Goal: Task Accomplishment & Management: Use online tool/utility

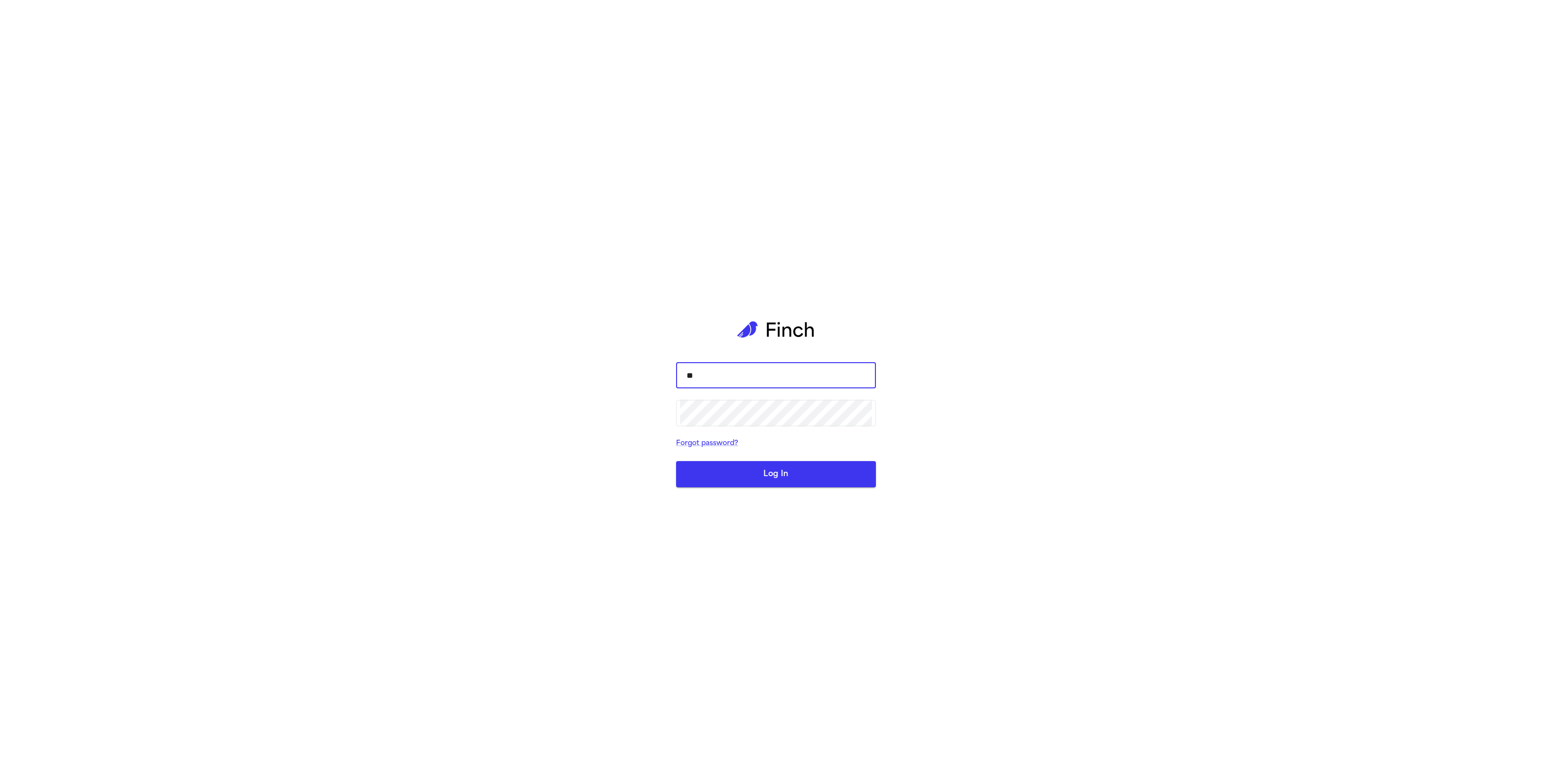
type input "***"
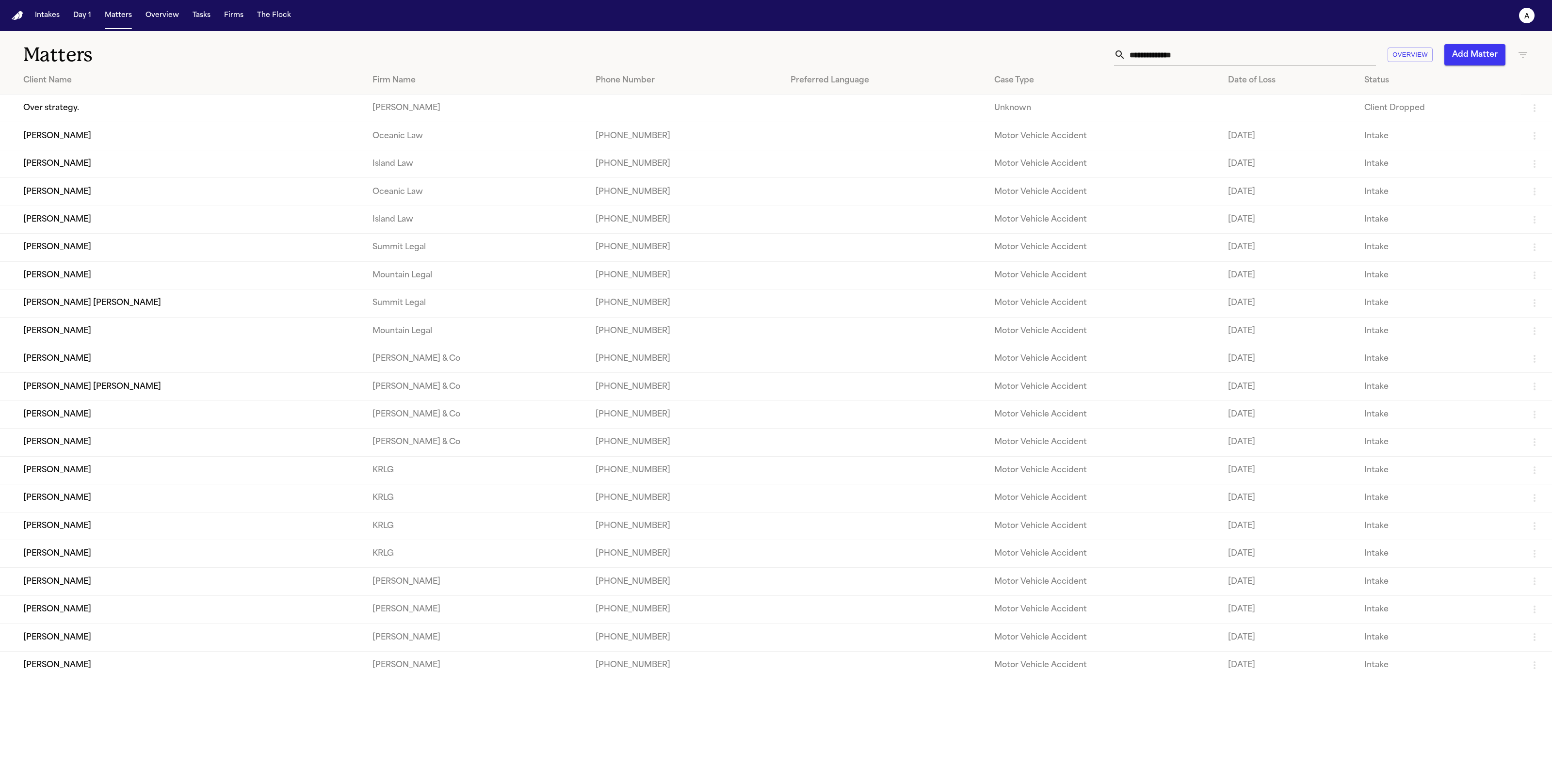
click at [63, 16] on button "Intakes" at bounding box center [48, 15] width 33 height 17
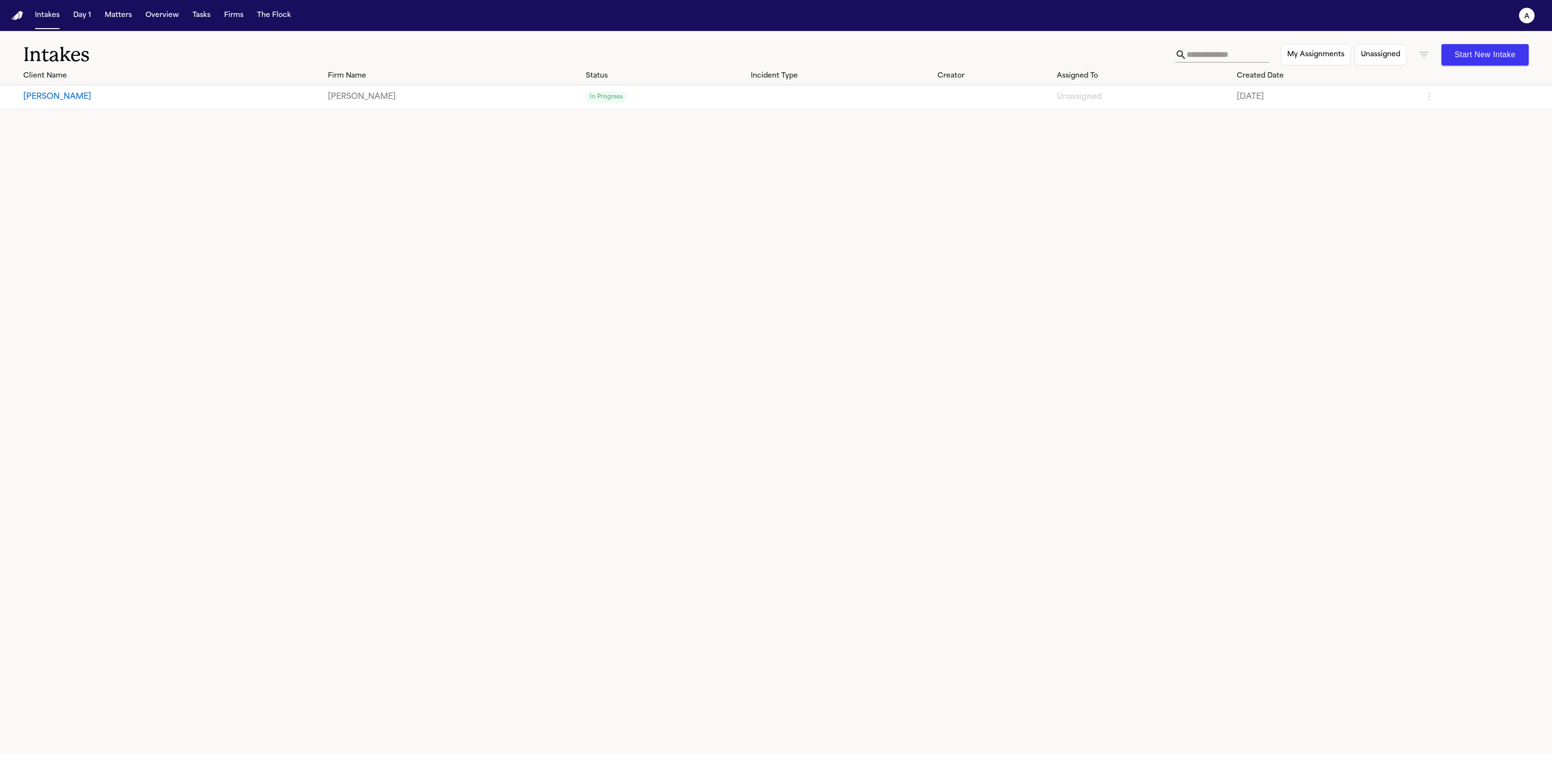
click at [66, 96] on button "[PERSON_NAME]" at bounding box center [172, 96] width 297 height 11
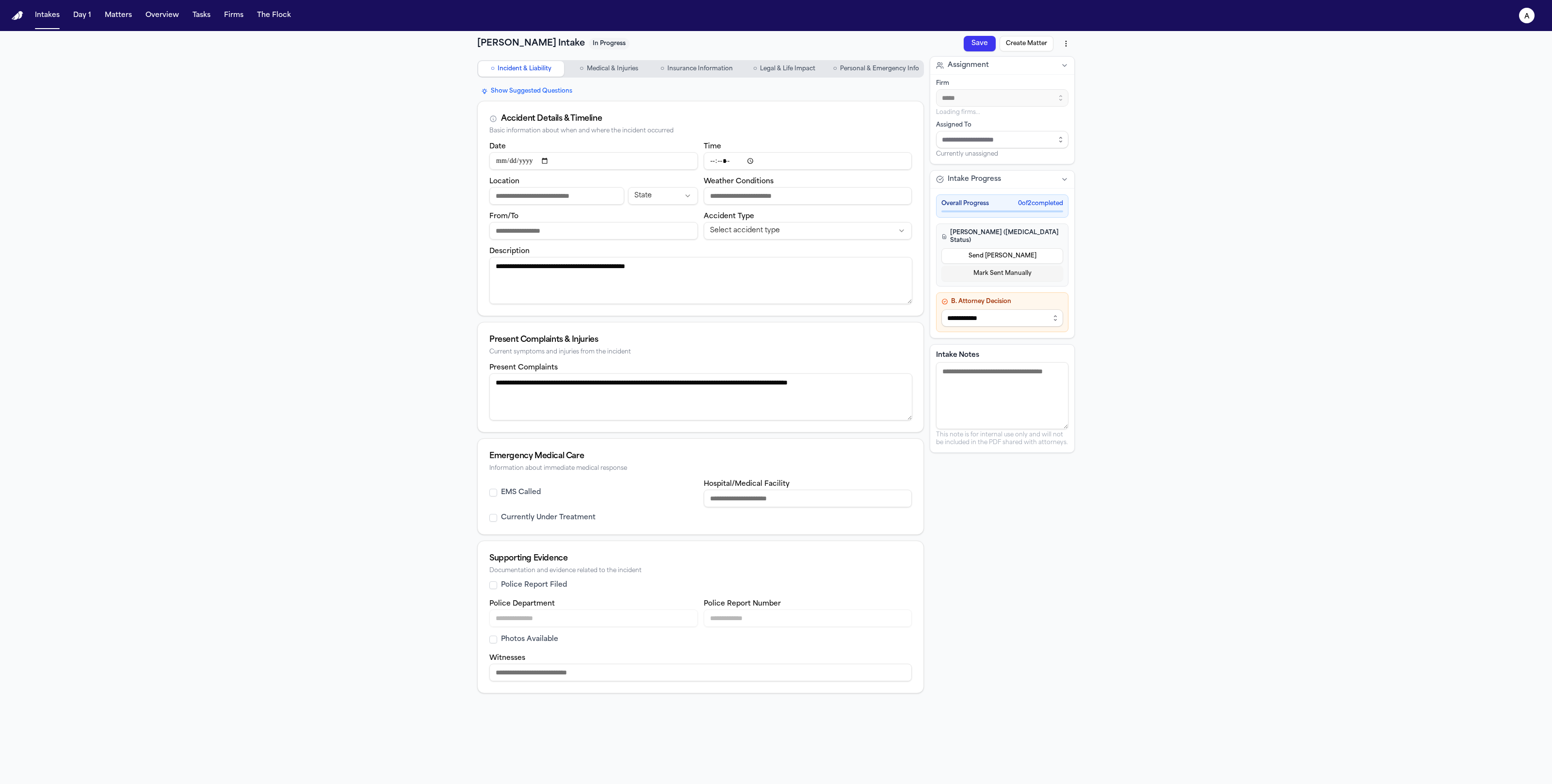
click at [1019, 249] on button "Send [PERSON_NAME]" at bounding box center [1003, 256] width 122 height 16
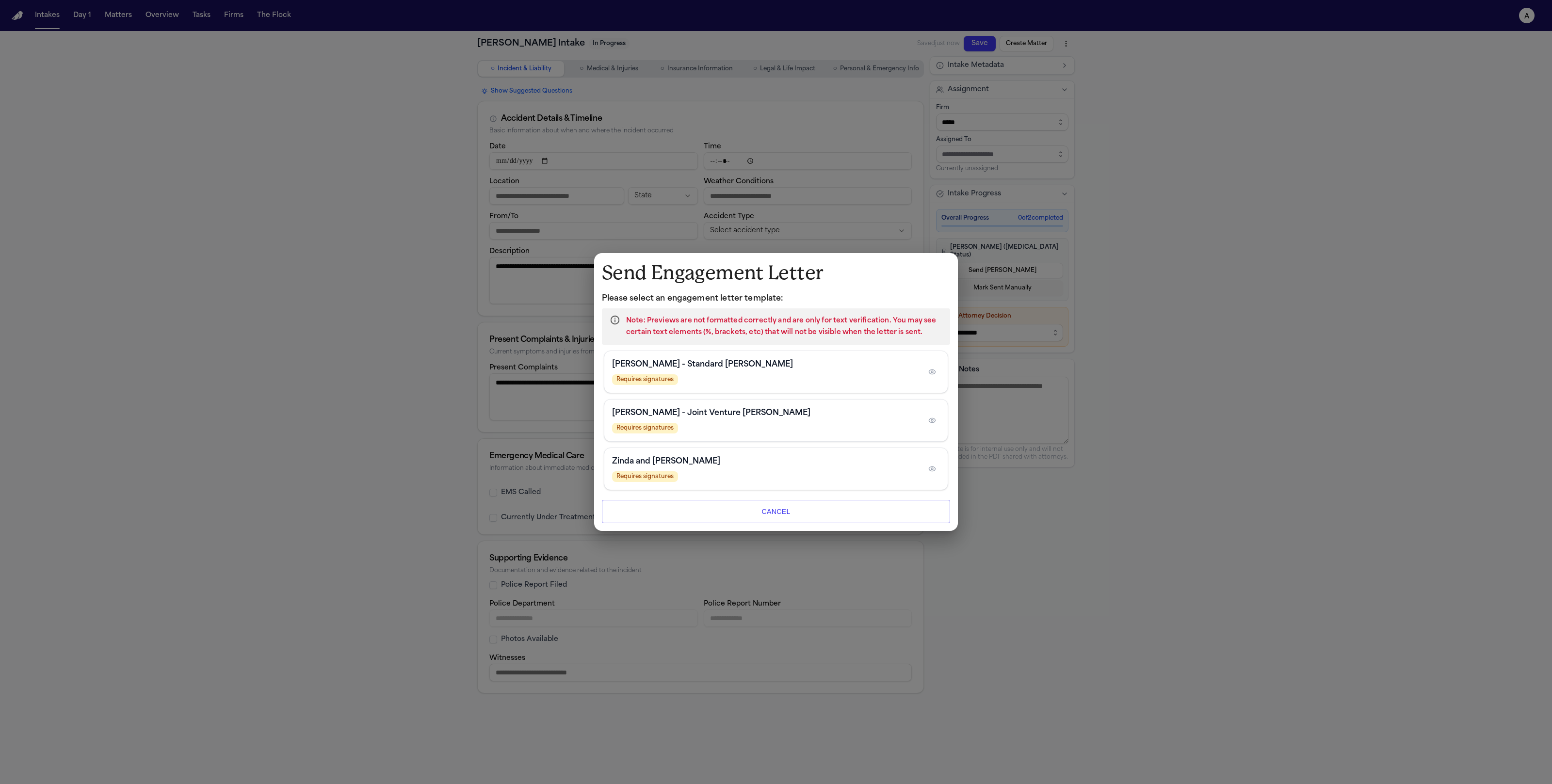
click at [871, 381] on div "Requires signatures" at bounding box center [765, 379] width 307 height 11
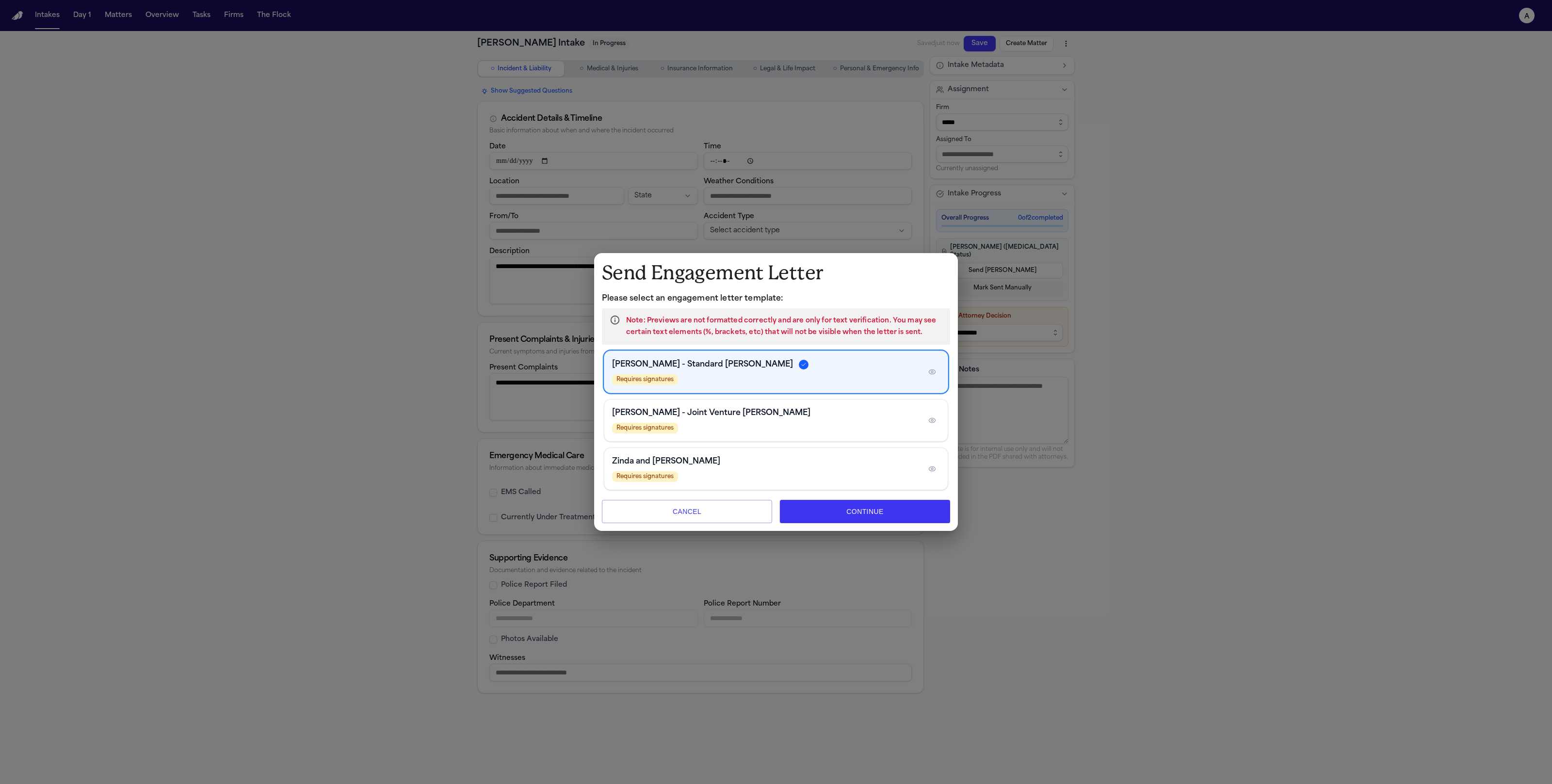
click at [933, 372] on icon "button" at bounding box center [932, 372] width 8 height 8
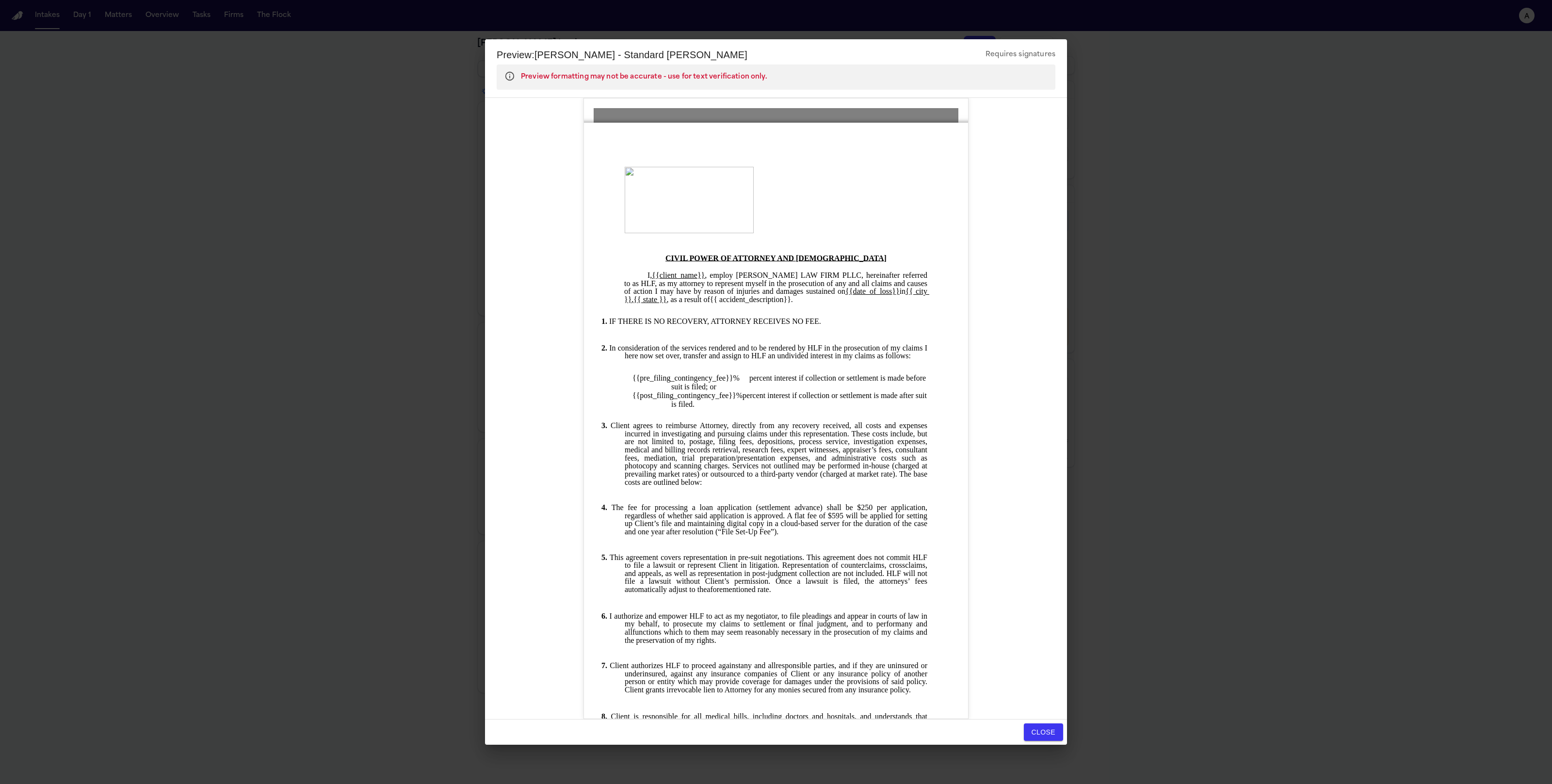
click at [1033, 733] on button "Close" at bounding box center [1043, 732] width 39 height 18
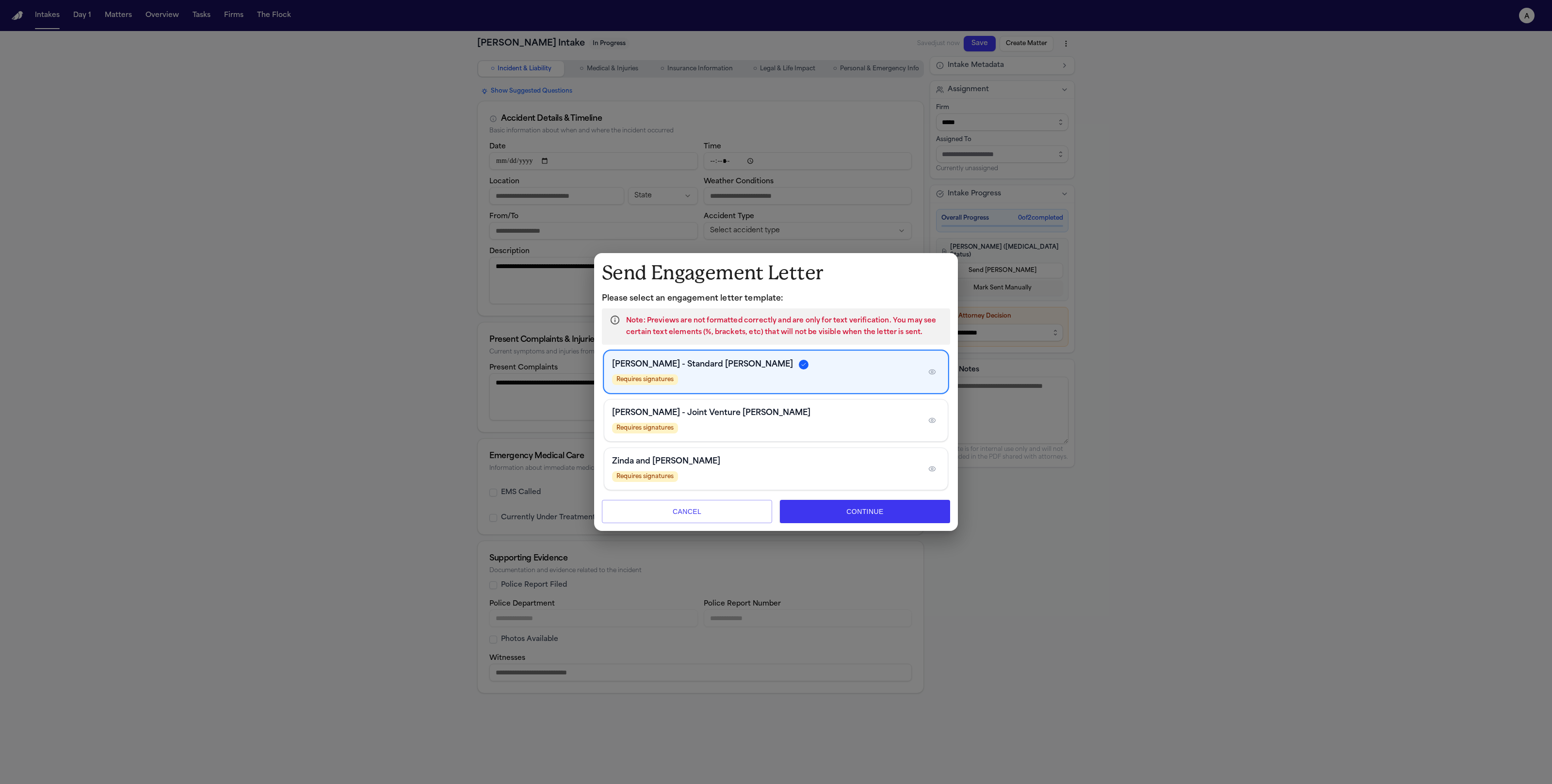
click at [860, 480] on div "Requires signatures" at bounding box center [765, 476] width 307 height 11
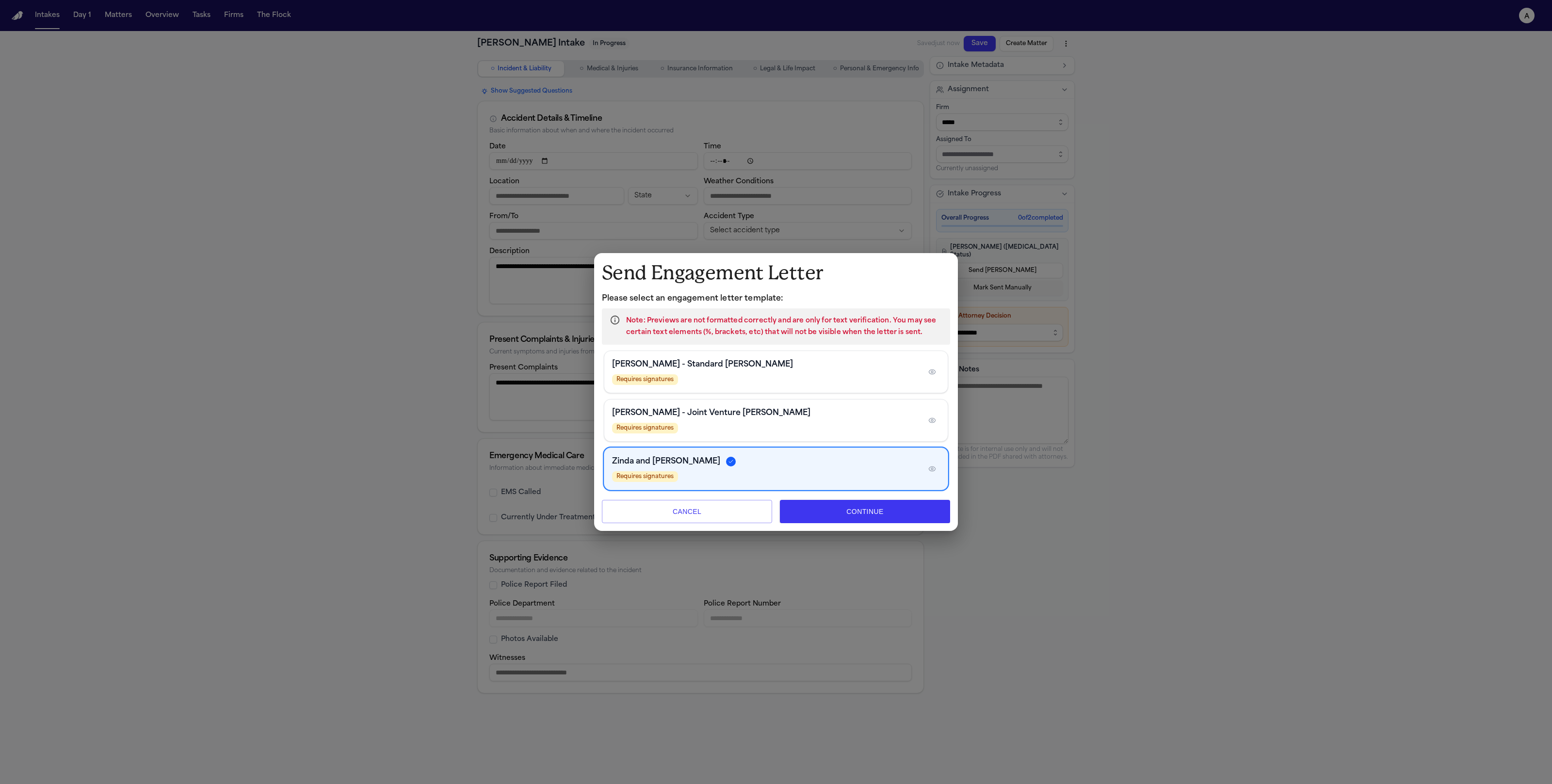
click at [939, 467] on button "button" at bounding box center [932, 469] width 16 height 16
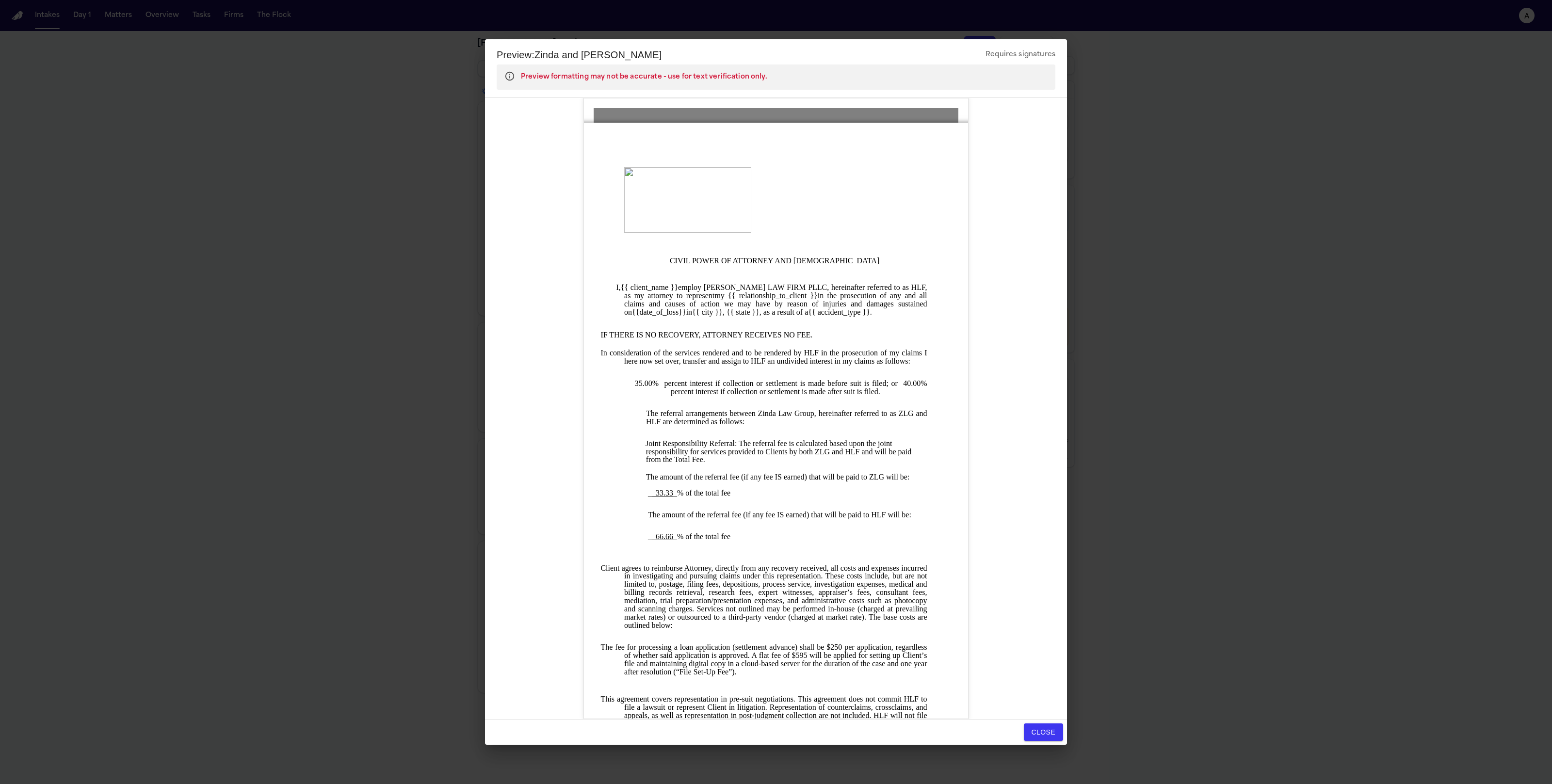
click at [1027, 729] on button "Close" at bounding box center [1043, 732] width 39 height 18
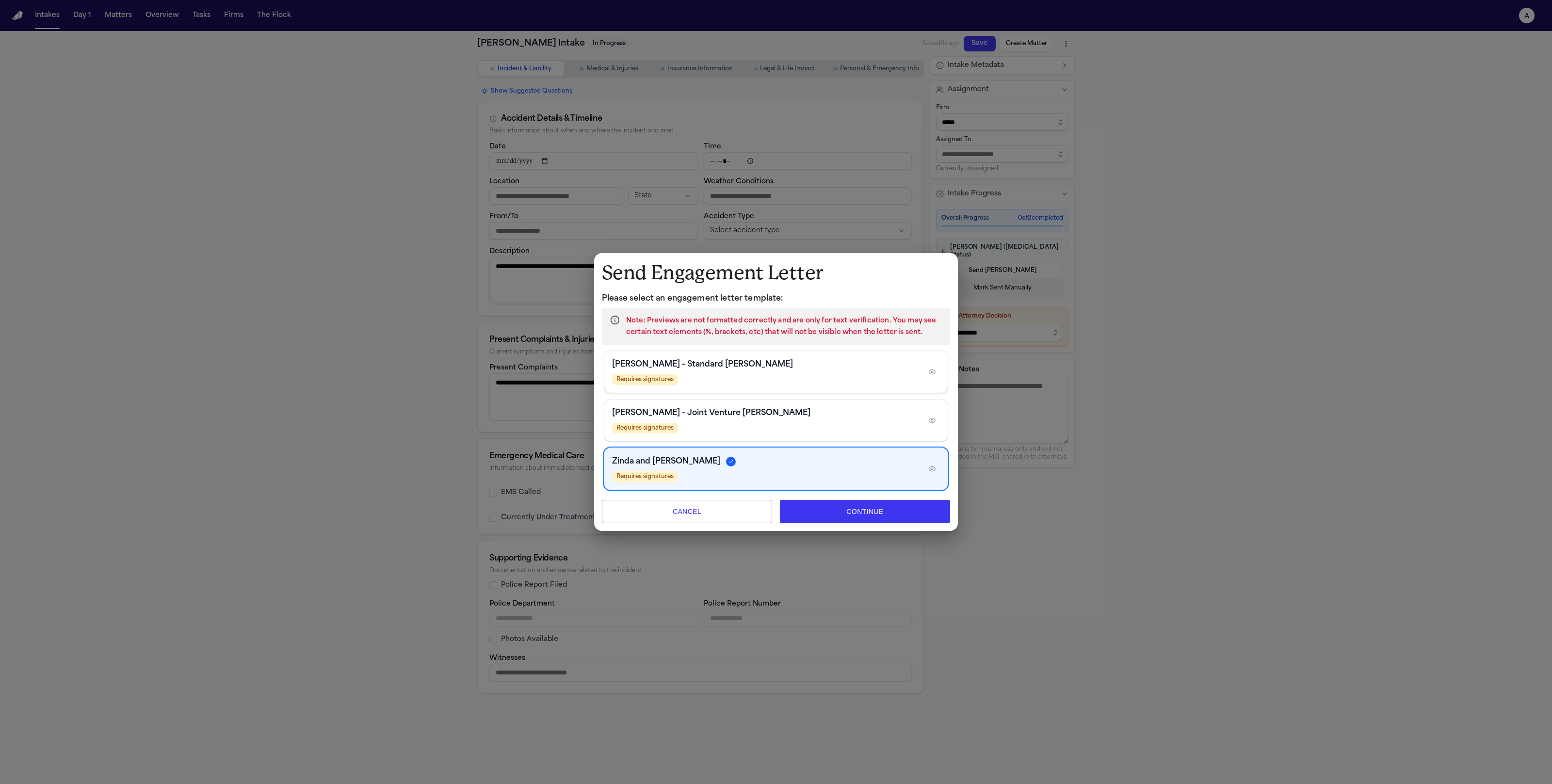
click at [744, 505] on button "Cancel" at bounding box center [687, 511] width 171 height 23
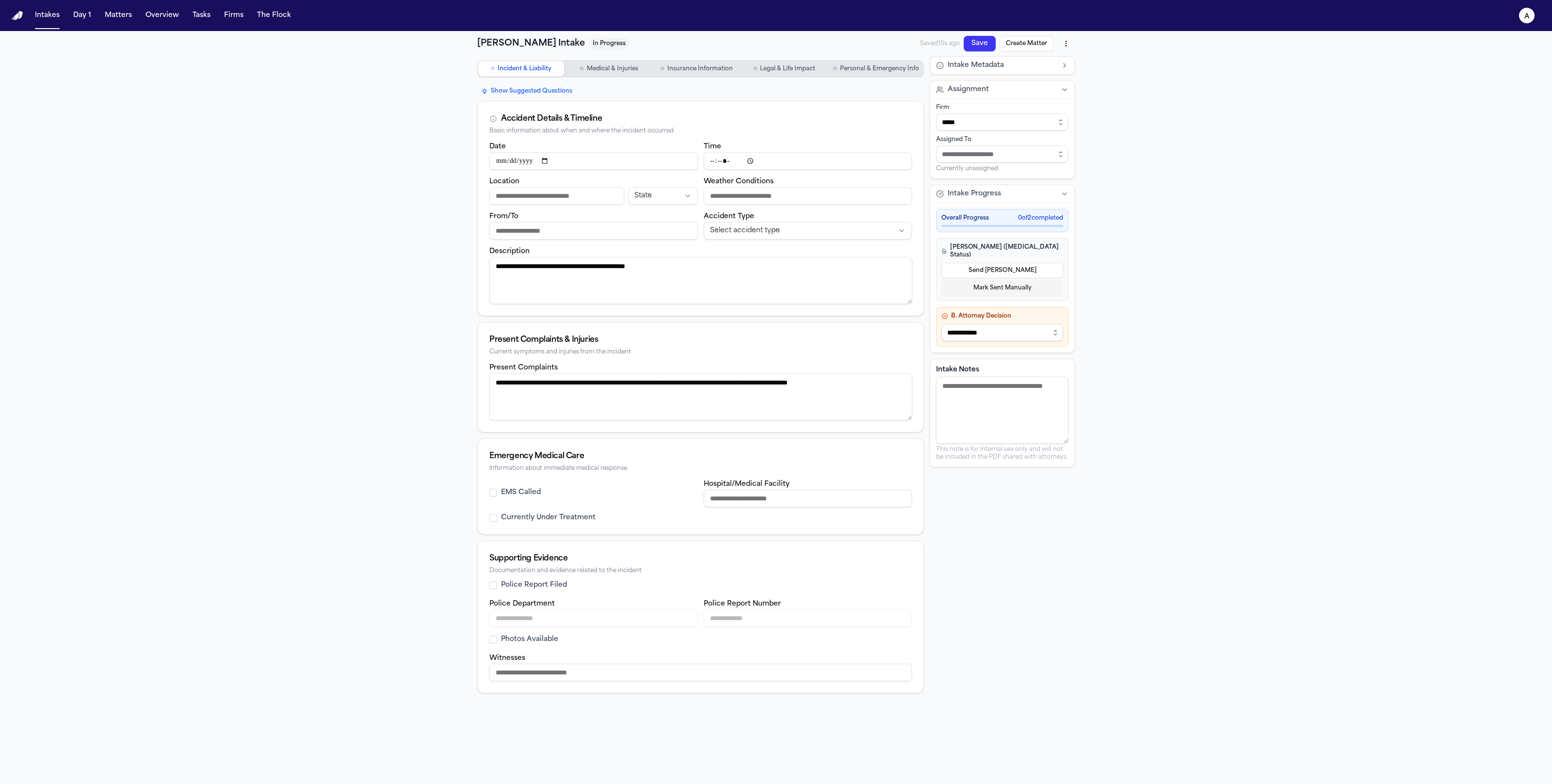
click at [1003, 263] on button "Send [PERSON_NAME]" at bounding box center [1003, 270] width 122 height 16
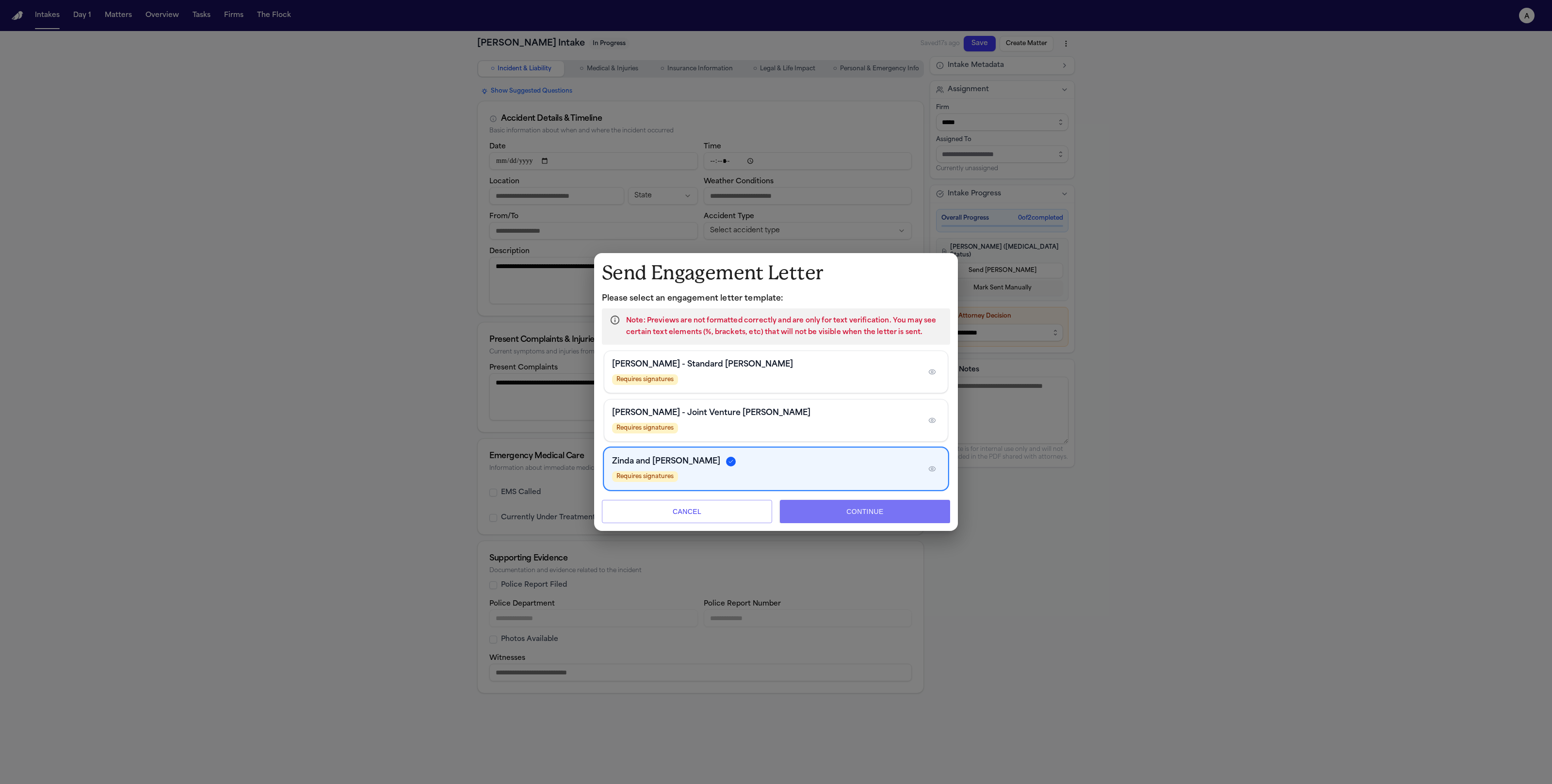
click at [900, 512] on button "Continue" at bounding box center [865, 511] width 171 height 23
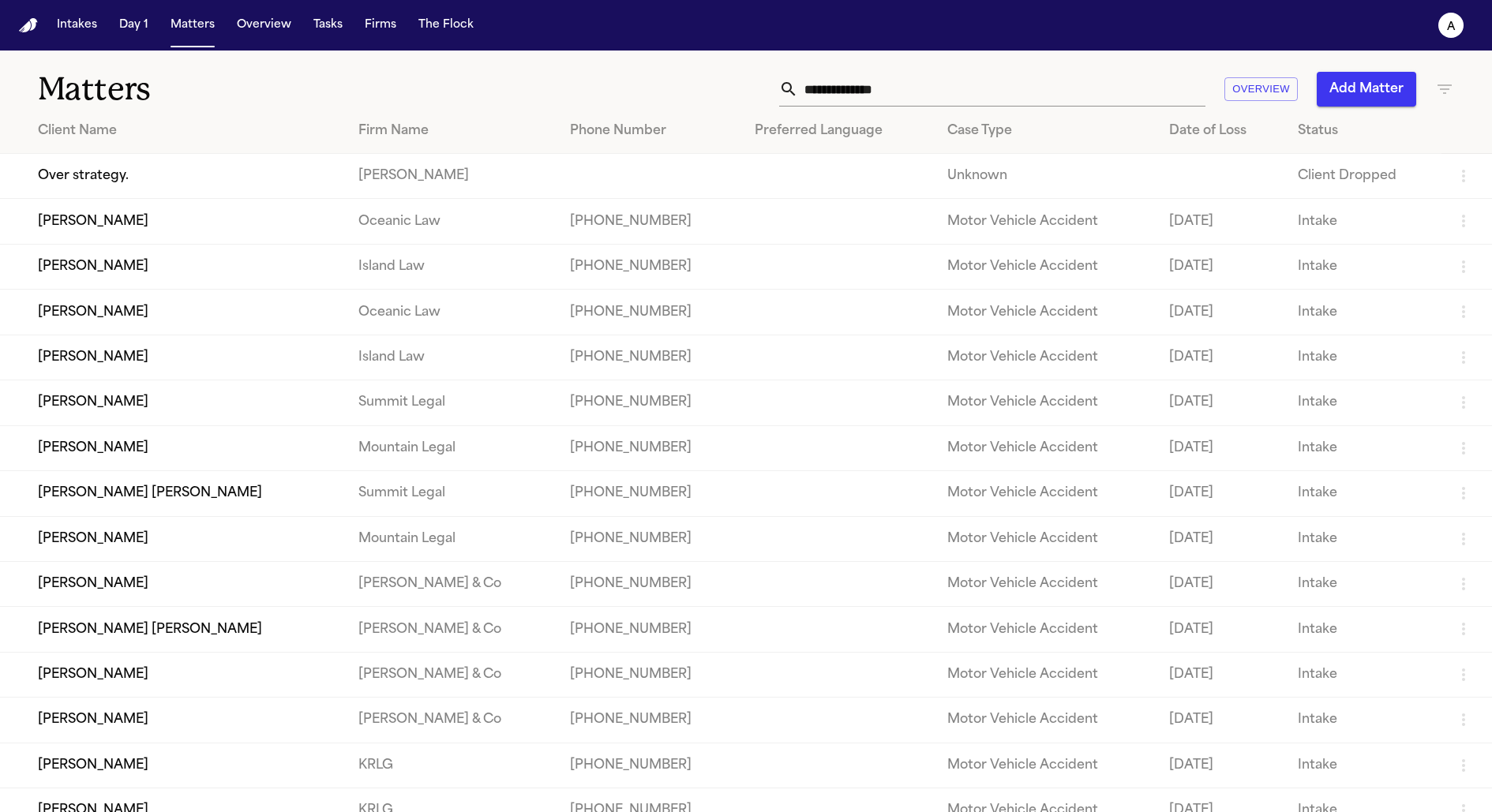
click at [82, 30] on button "Intakes" at bounding box center [77, 25] width 53 height 28
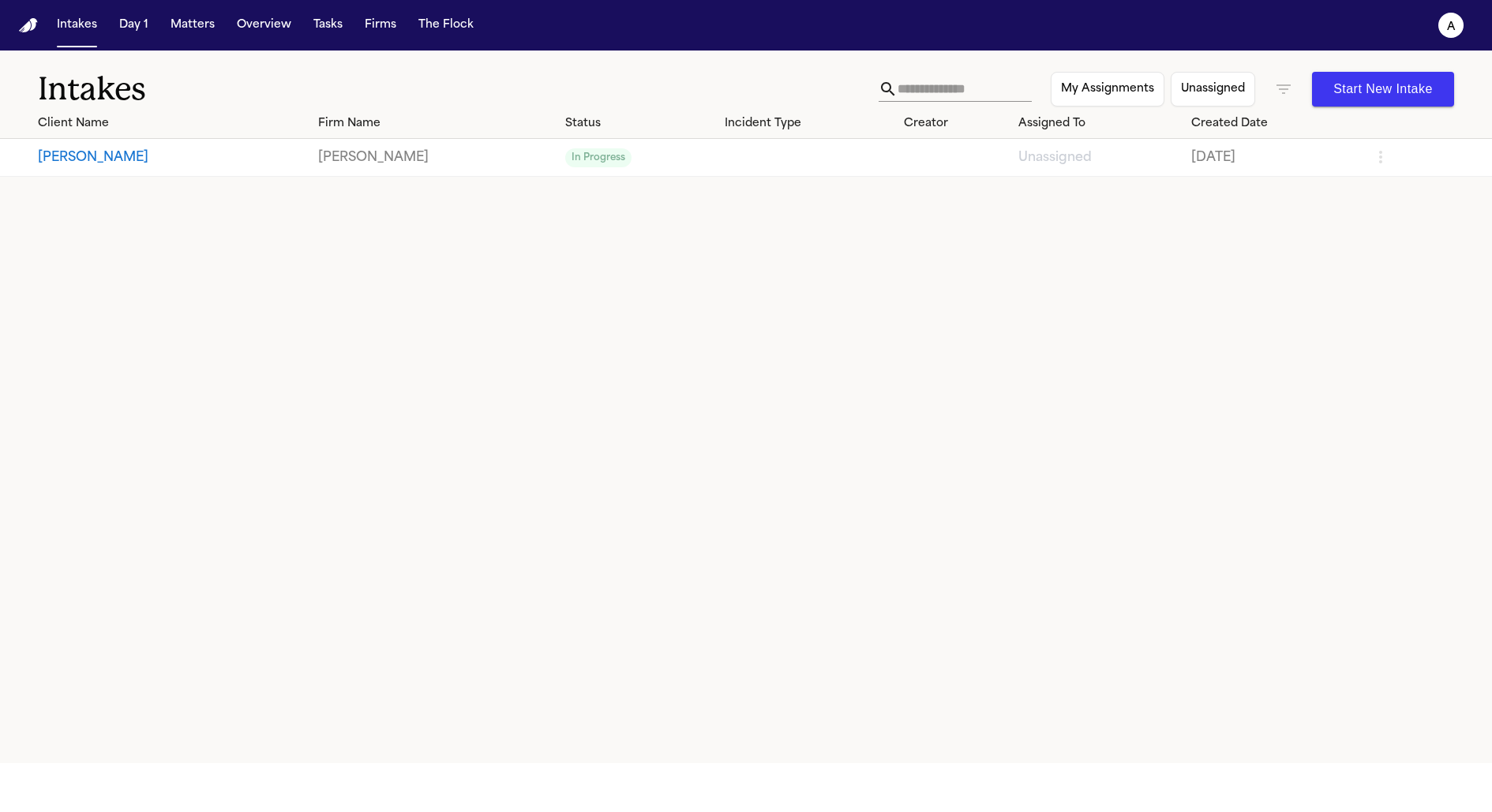
click at [100, 162] on button "[PERSON_NAME]" at bounding box center [172, 157] width 268 height 19
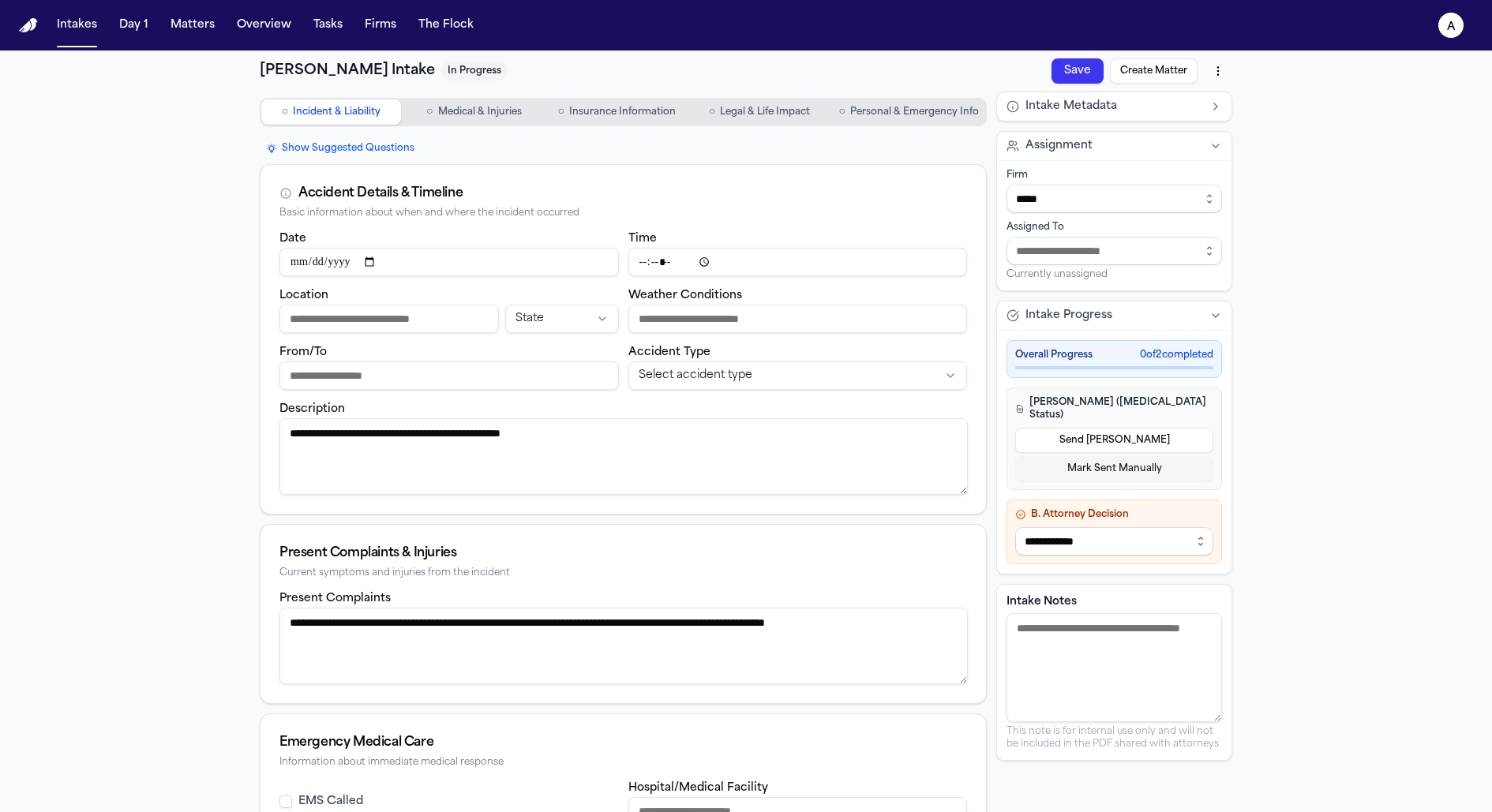
click at [1178, 428] on button "Send [PERSON_NAME]" at bounding box center [1114, 440] width 198 height 25
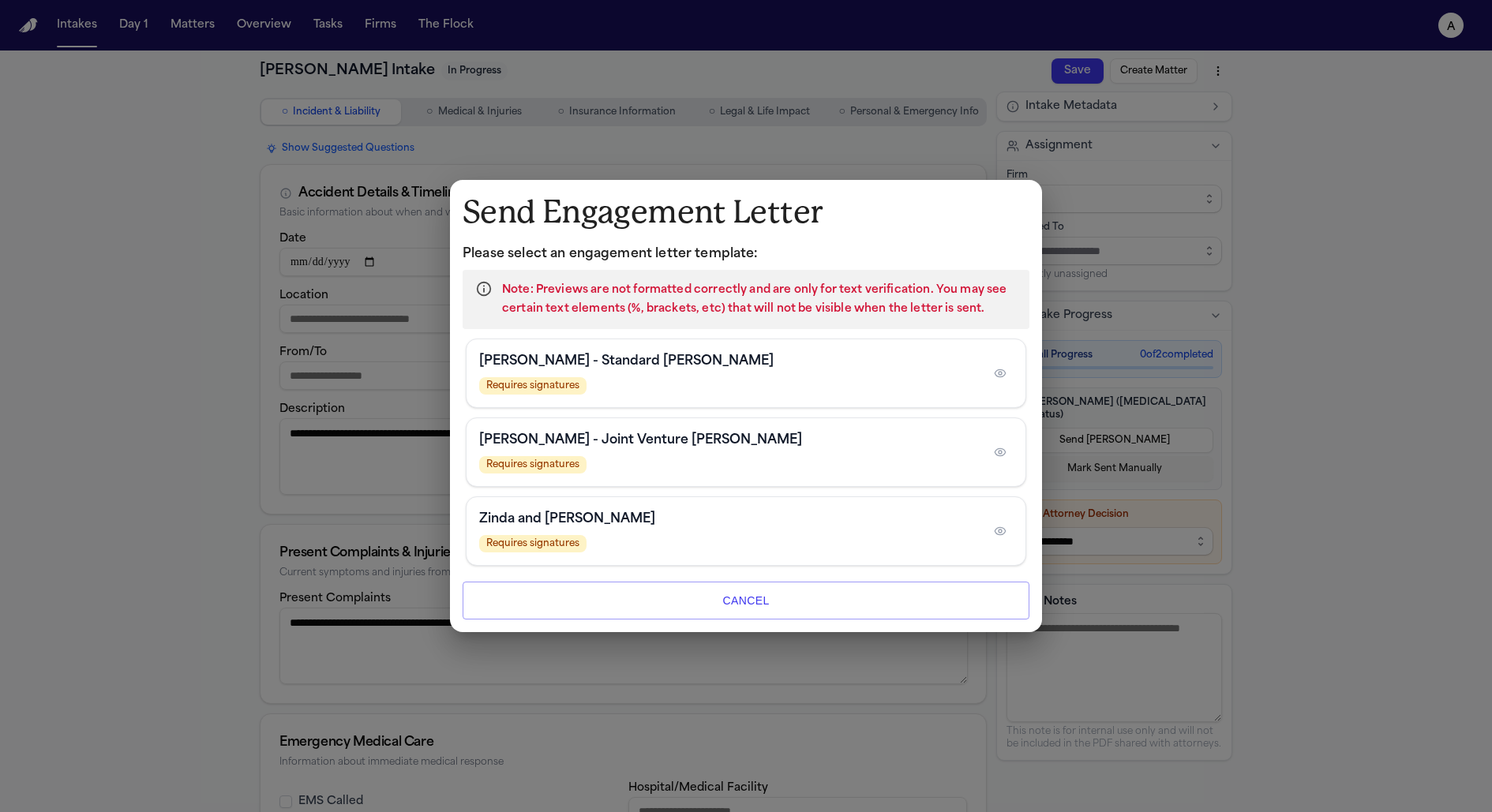
click at [788, 476] on div "[PERSON_NAME] - Joint Venture [PERSON_NAME] Requires signatures" at bounding box center [746, 452] width 559 height 68
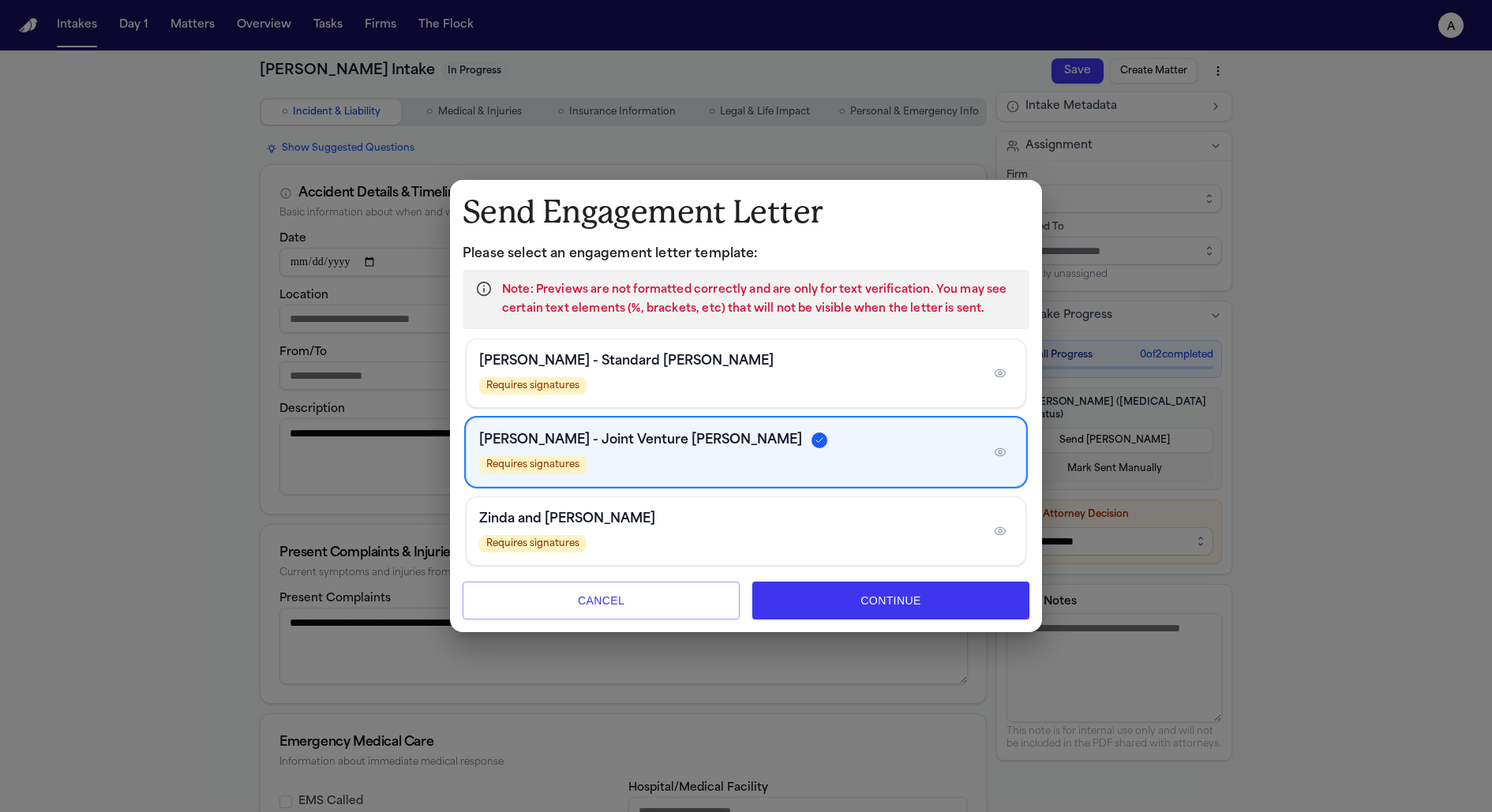
click at [805, 546] on div "Requires signatures" at bounding box center [729, 544] width 499 height 18
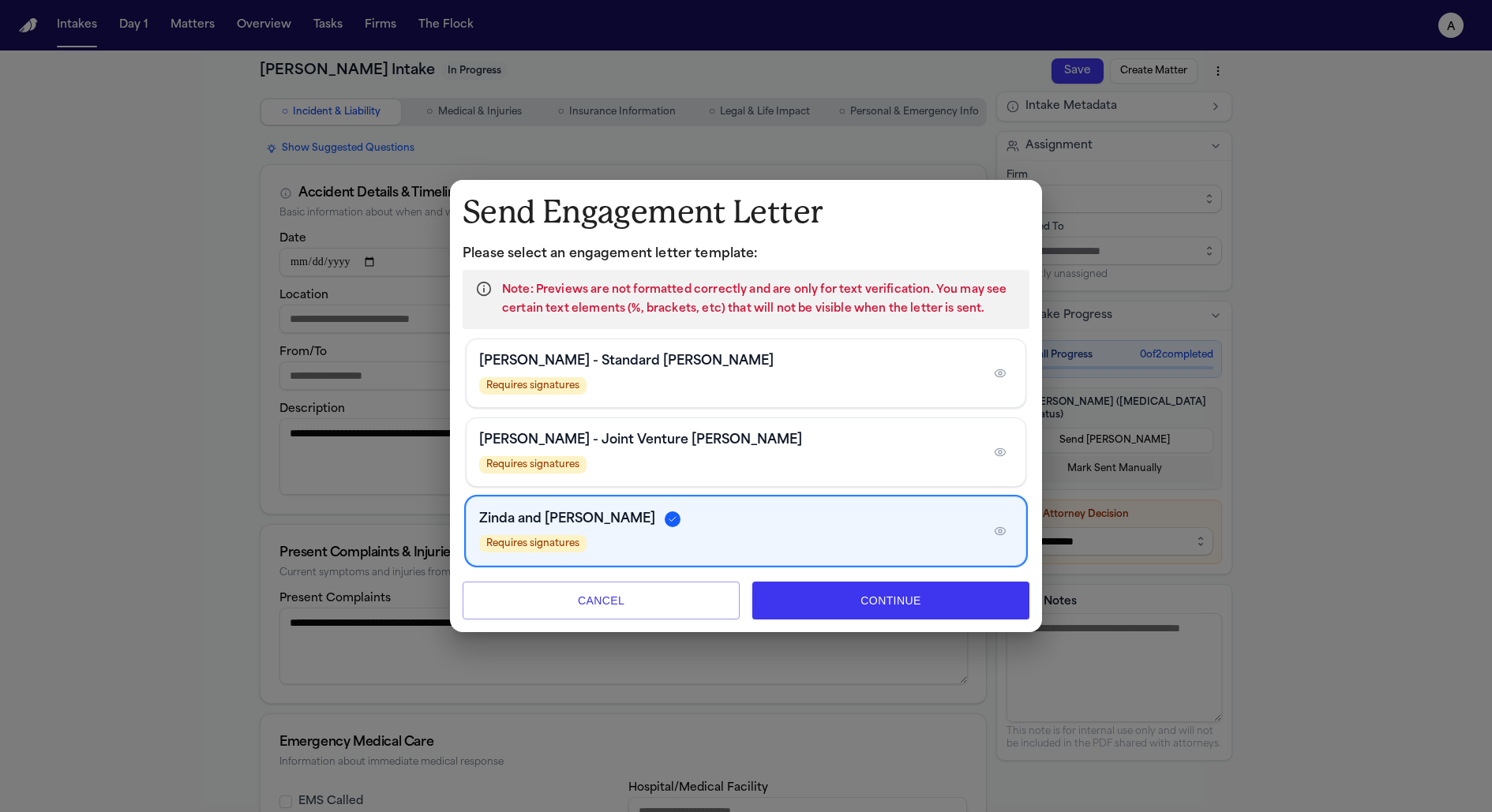
click at [808, 371] on div "[PERSON_NAME] - Standard [PERSON_NAME]" at bounding box center [729, 361] width 499 height 19
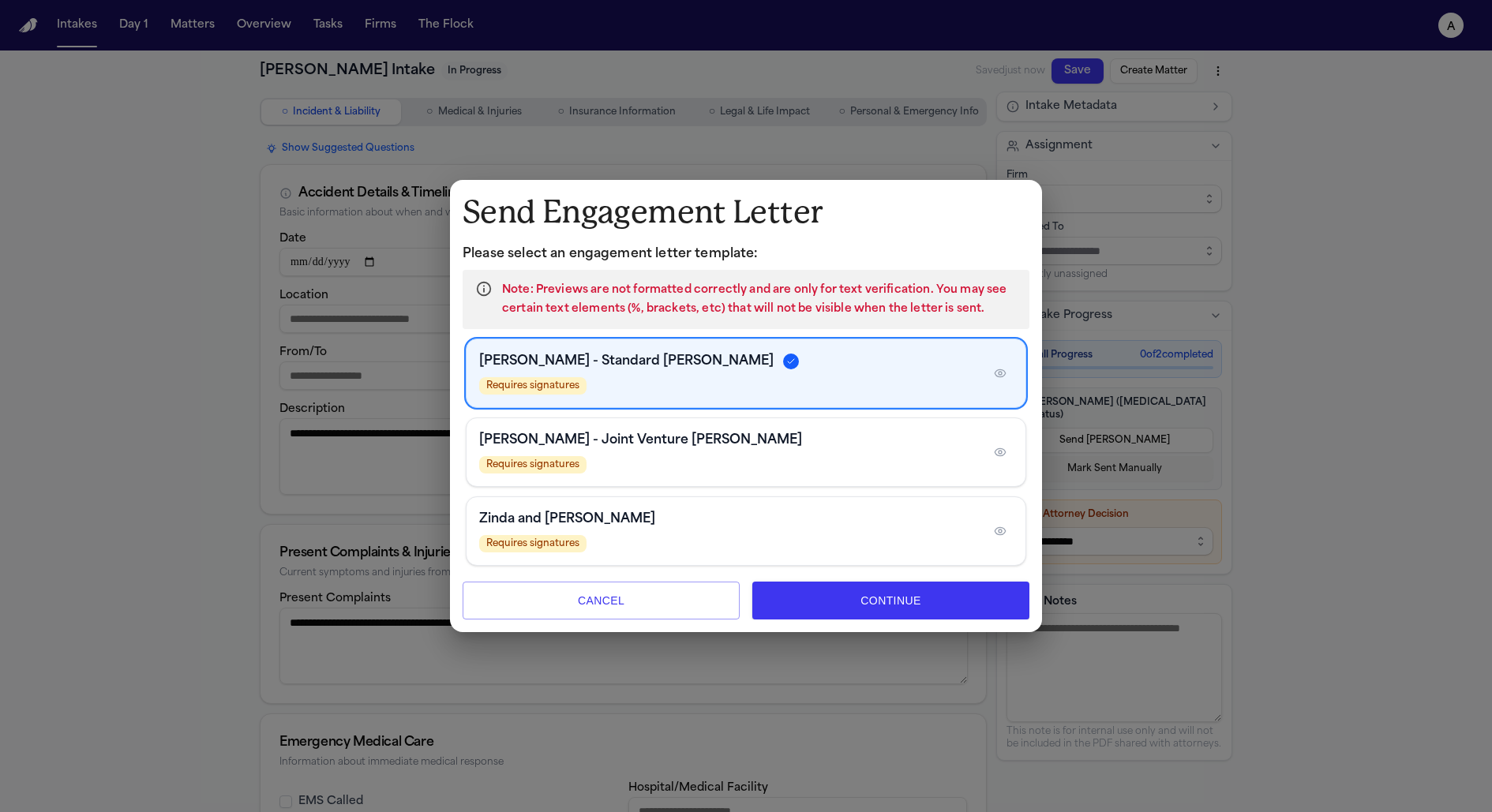
click at [869, 601] on button "Continue" at bounding box center [891, 600] width 278 height 38
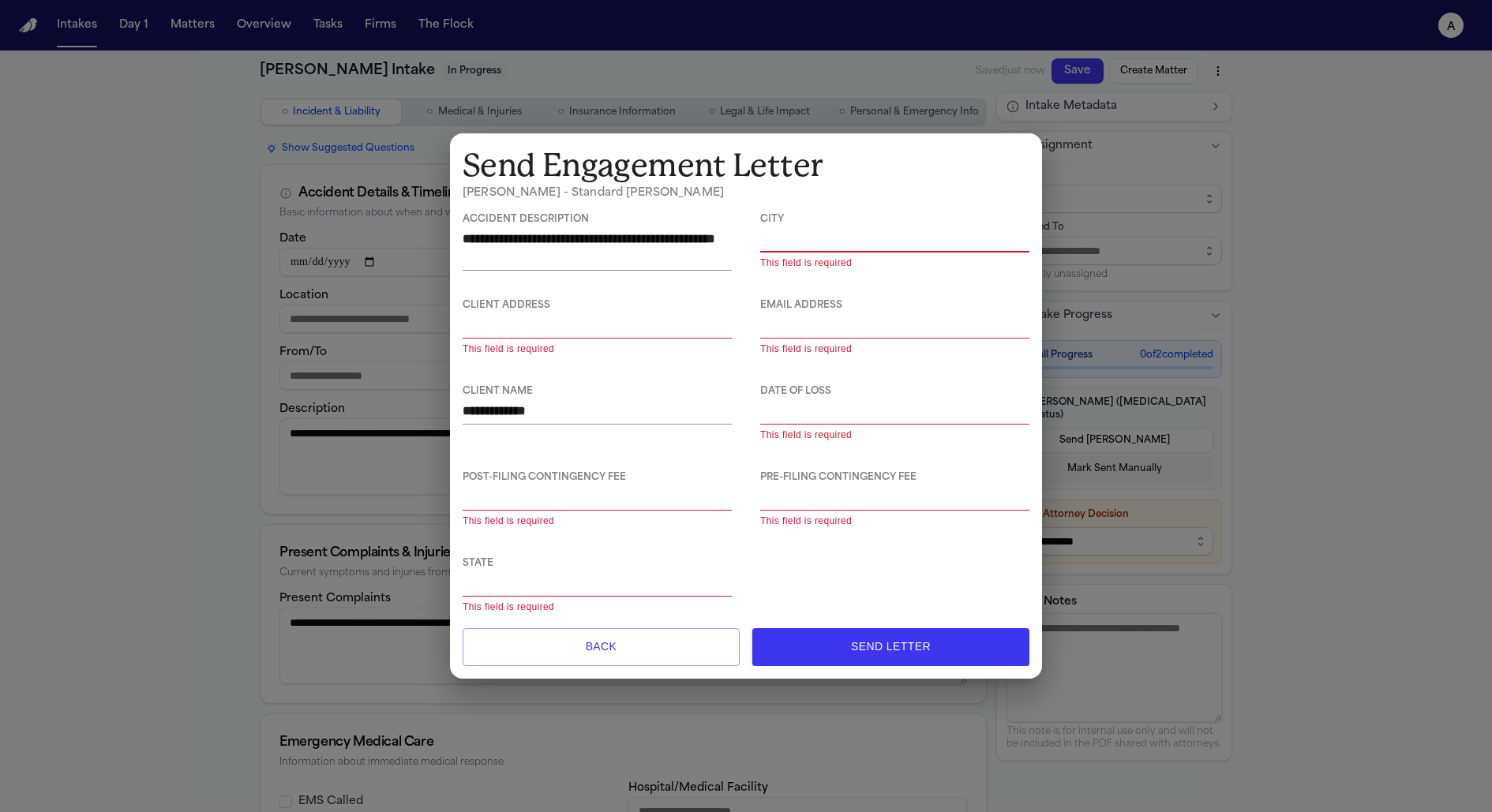
click at [683, 630] on button "Back" at bounding box center [601, 647] width 278 height 38
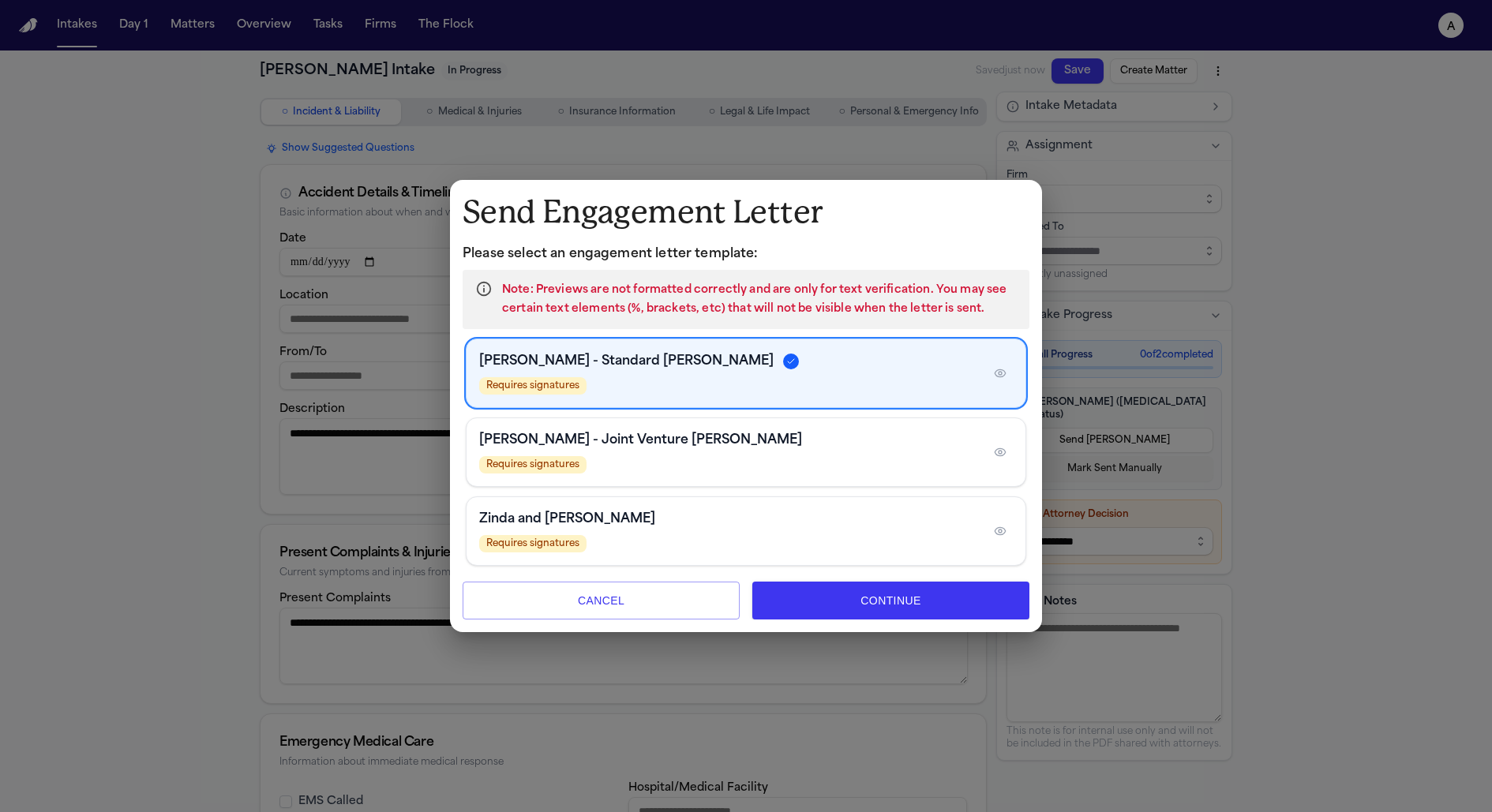
click at [754, 469] on div "Requires signatures" at bounding box center [729, 465] width 499 height 18
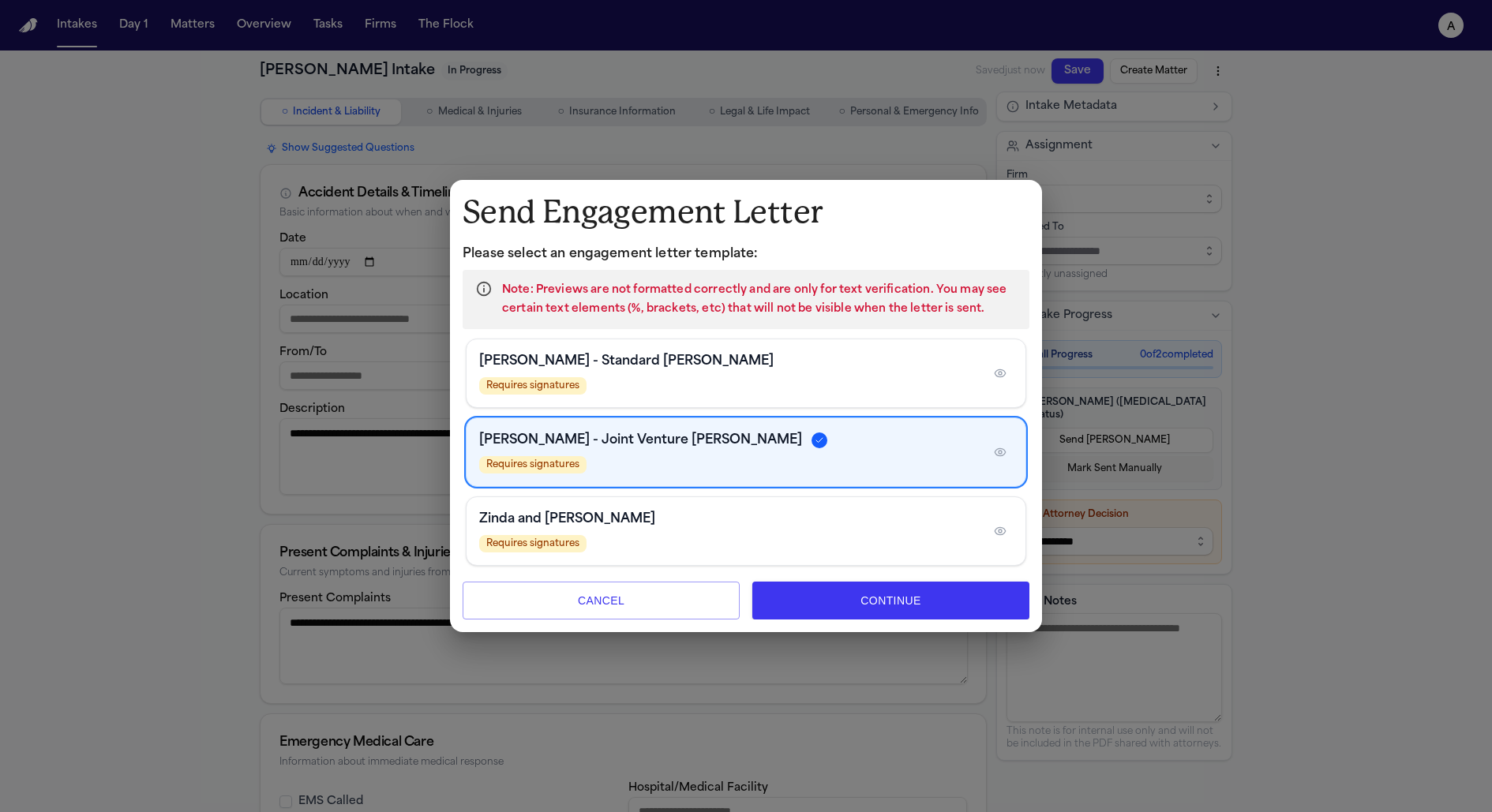
click at [888, 601] on button "Continue" at bounding box center [891, 600] width 278 height 38
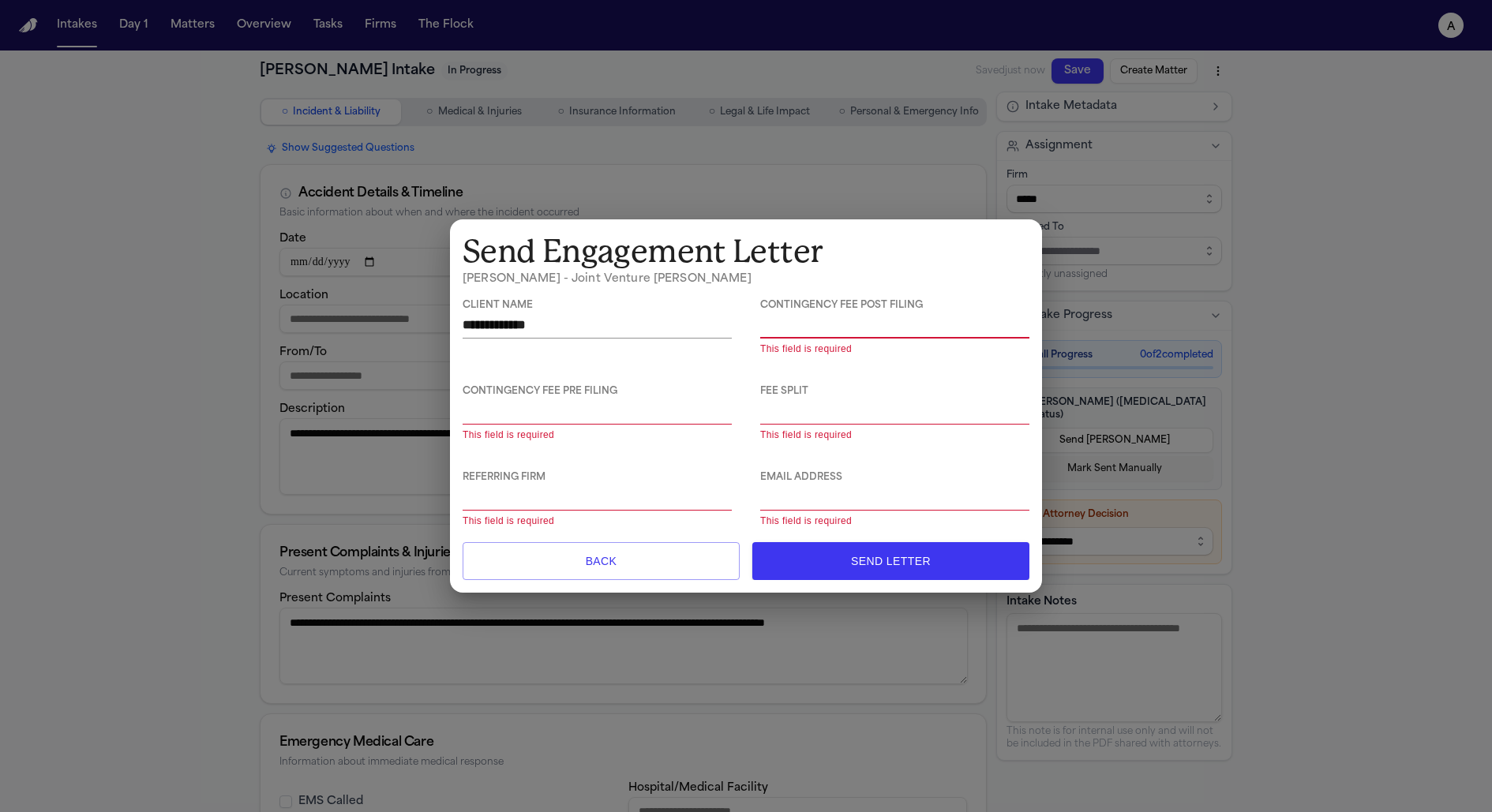
click at [666, 581] on div "**********" at bounding box center [746, 406] width 592 height 374
click at [672, 563] on button "Back" at bounding box center [601, 561] width 278 height 38
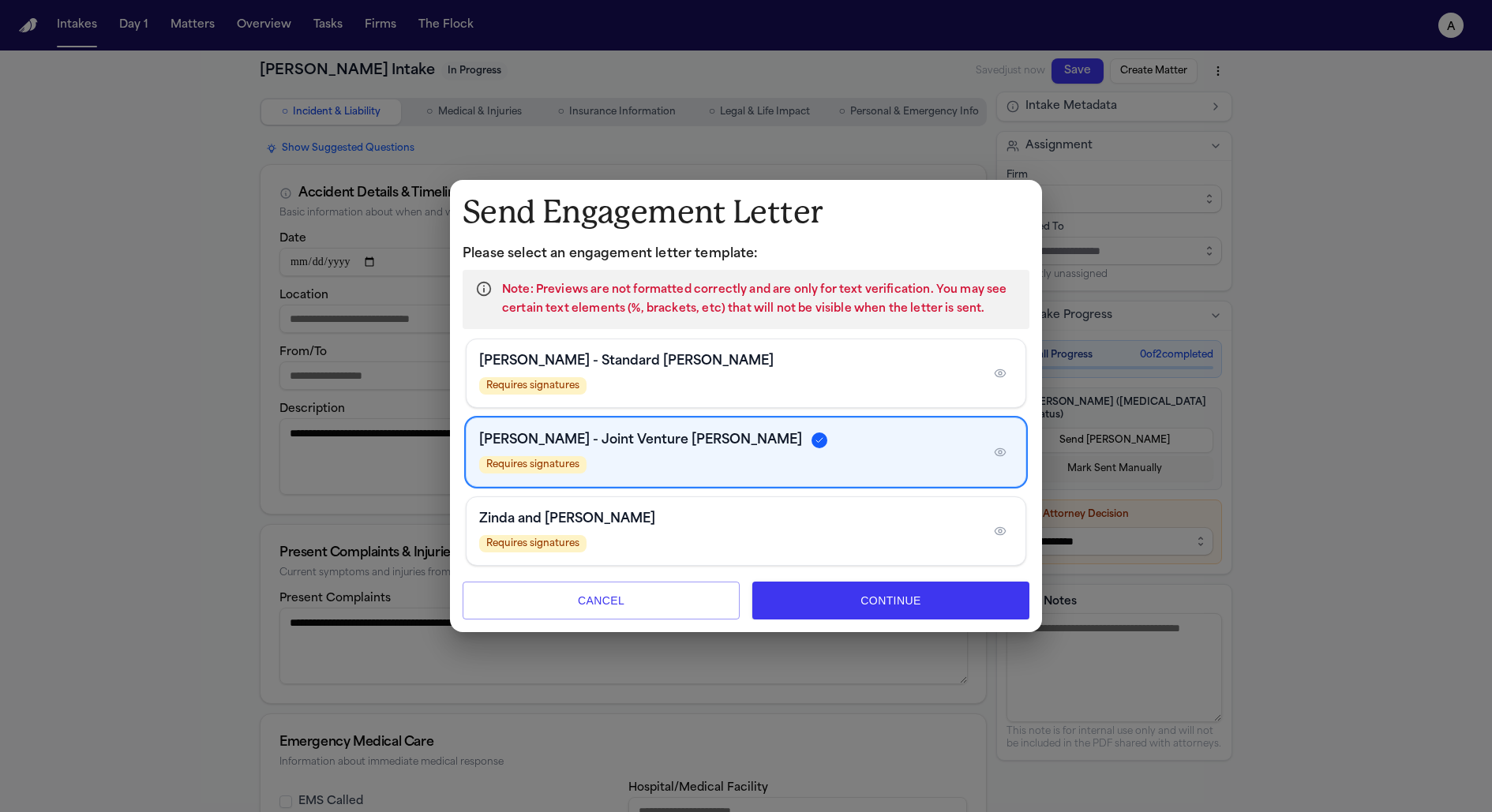
click at [756, 498] on div "Zinda and [PERSON_NAME] Requires signatures" at bounding box center [746, 531] width 559 height 68
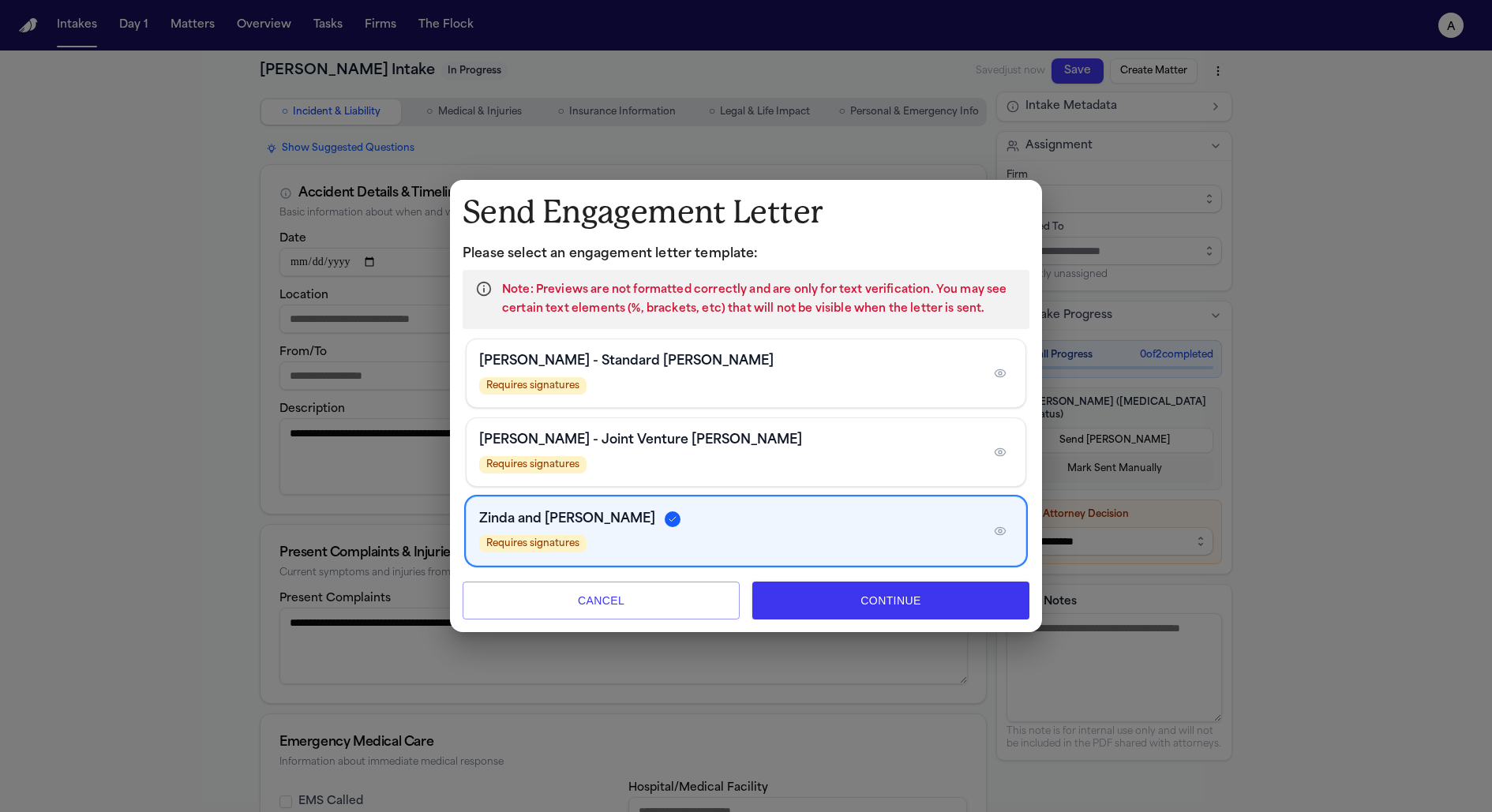
click at [821, 603] on button "Continue" at bounding box center [891, 600] width 278 height 38
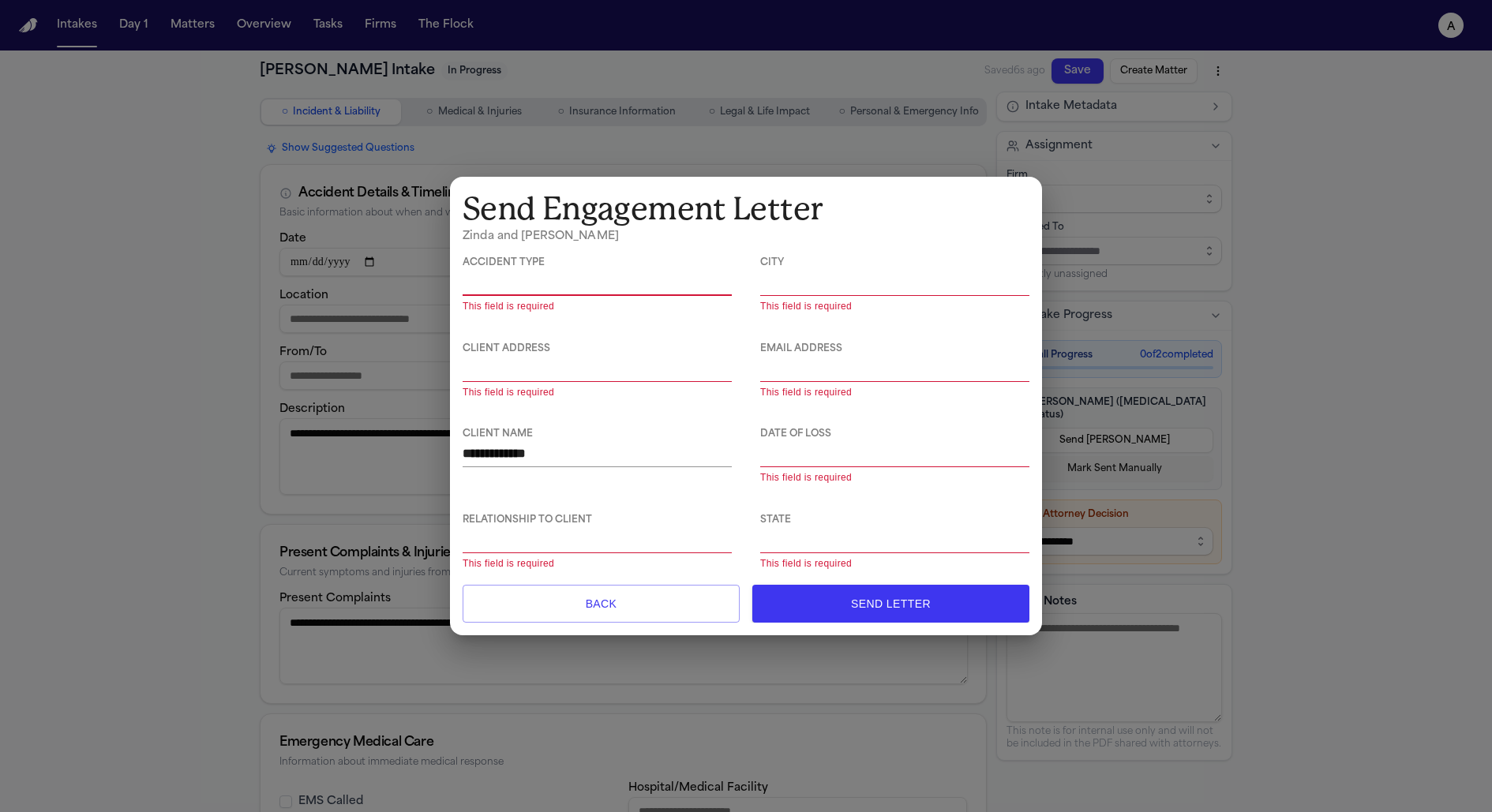
click at [635, 601] on button "Back" at bounding box center [601, 604] width 278 height 38
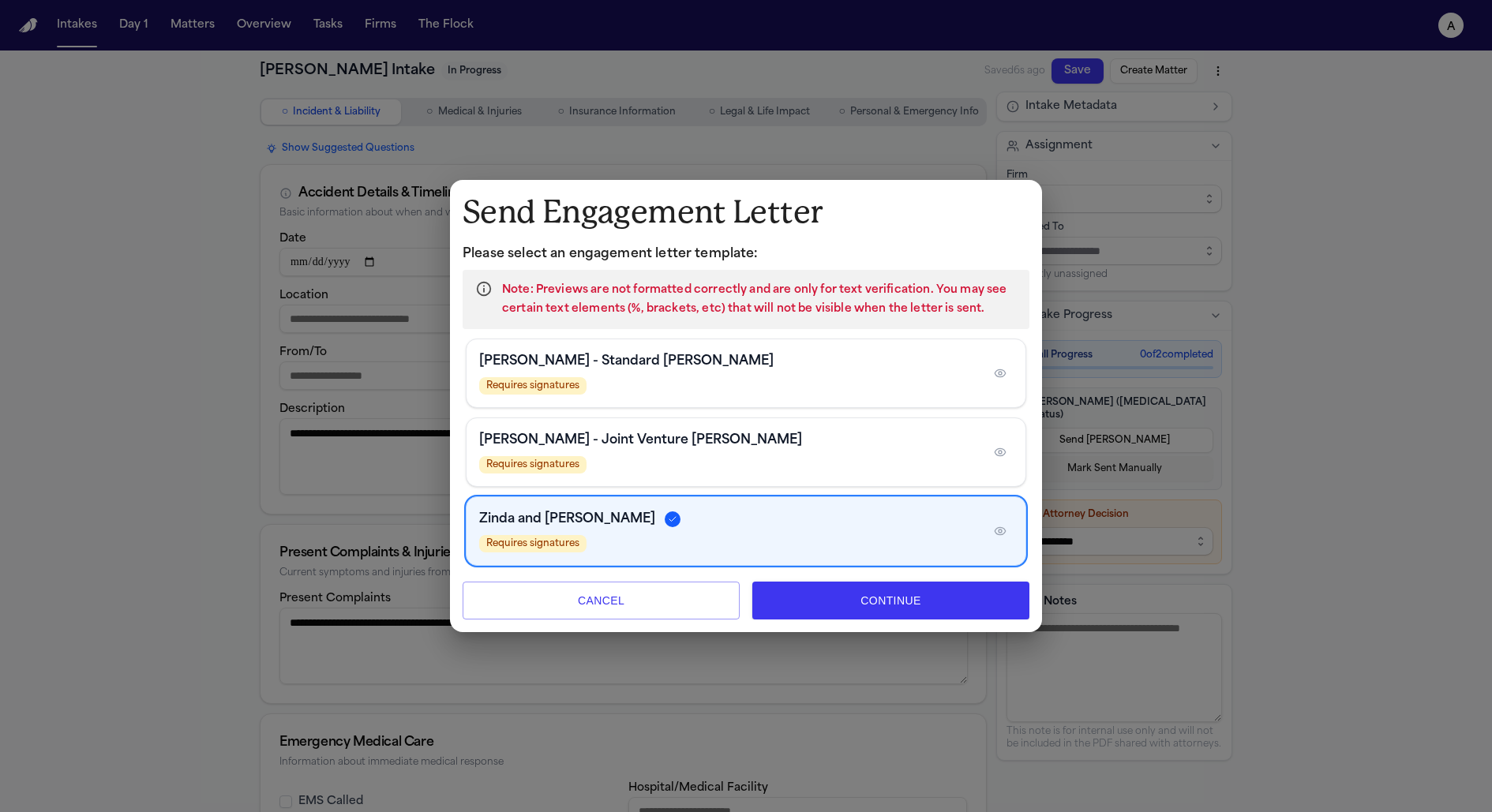
click at [1001, 382] on button "button" at bounding box center [1001, 374] width 26 height 25
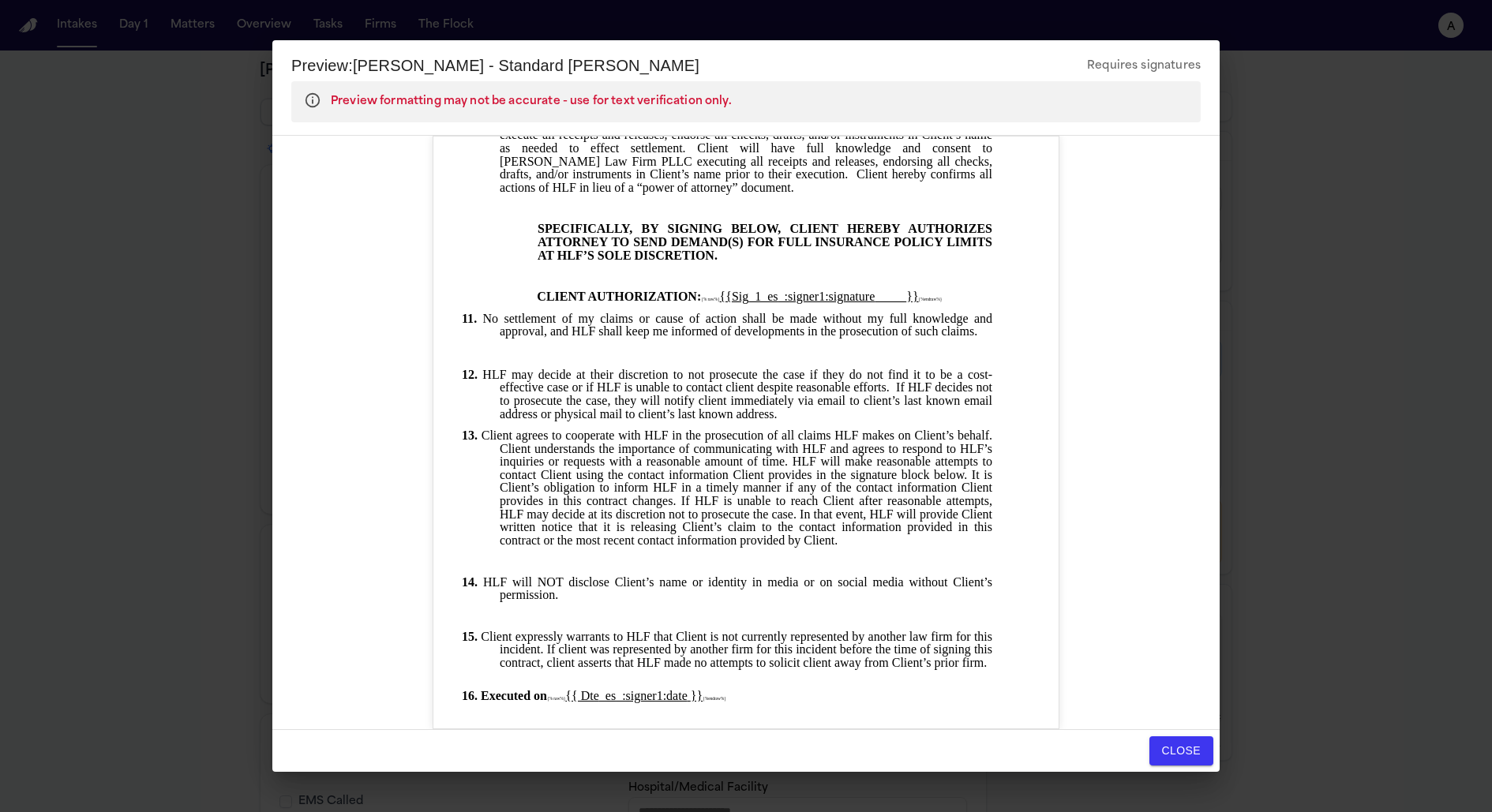
scroll to position [1654, 0]
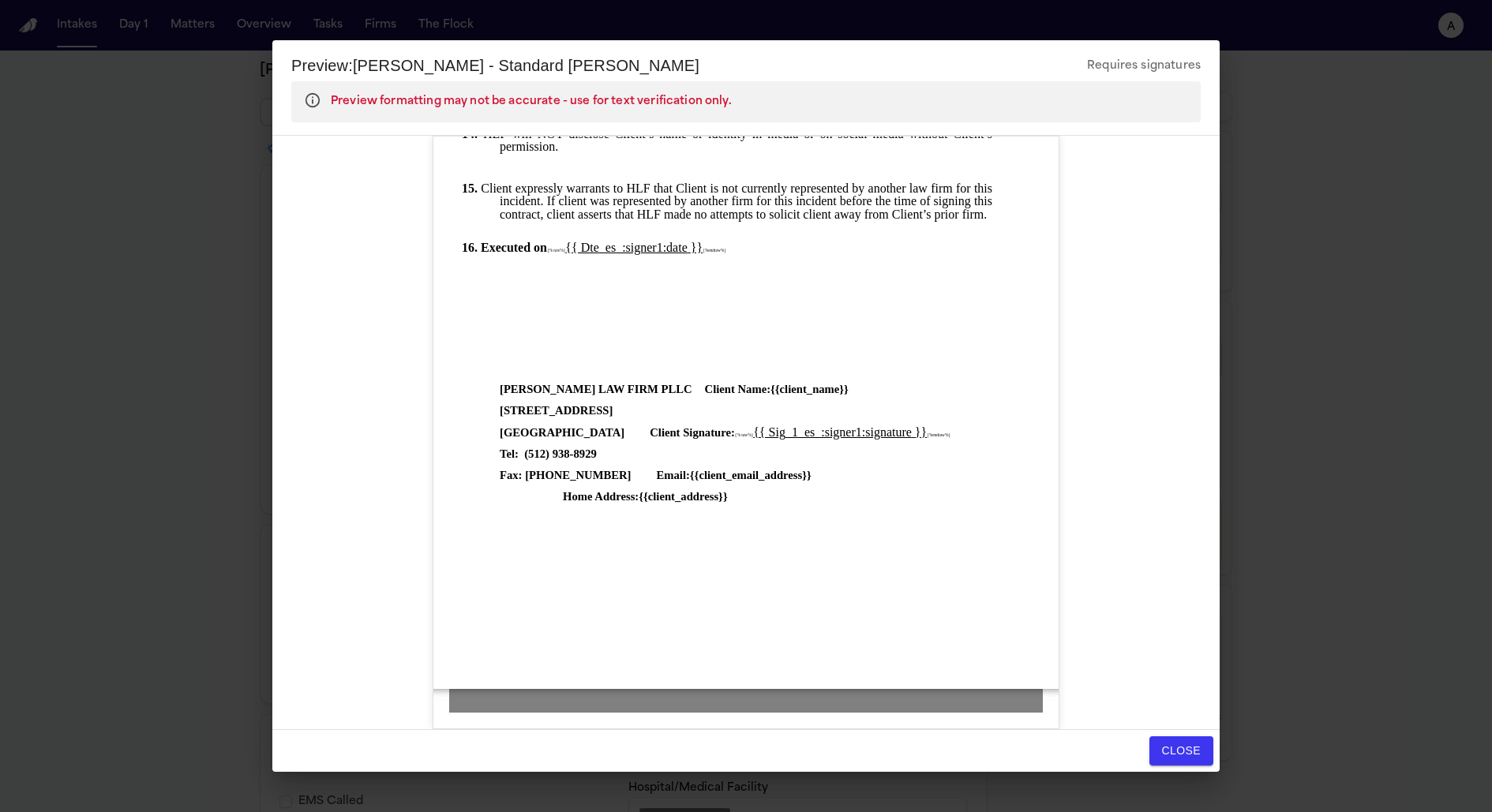
click at [1196, 741] on button "Close" at bounding box center [1181, 751] width 64 height 29
